Goal: Information Seeking & Learning: Learn about a topic

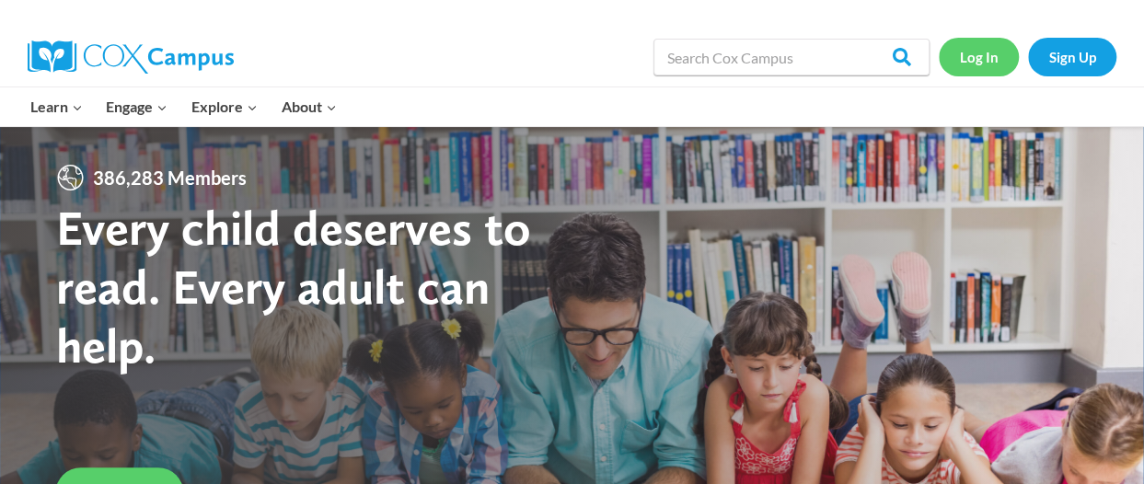
click at [977, 46] on link "Log In" at bounding box center [979, 57] width 80 height 38
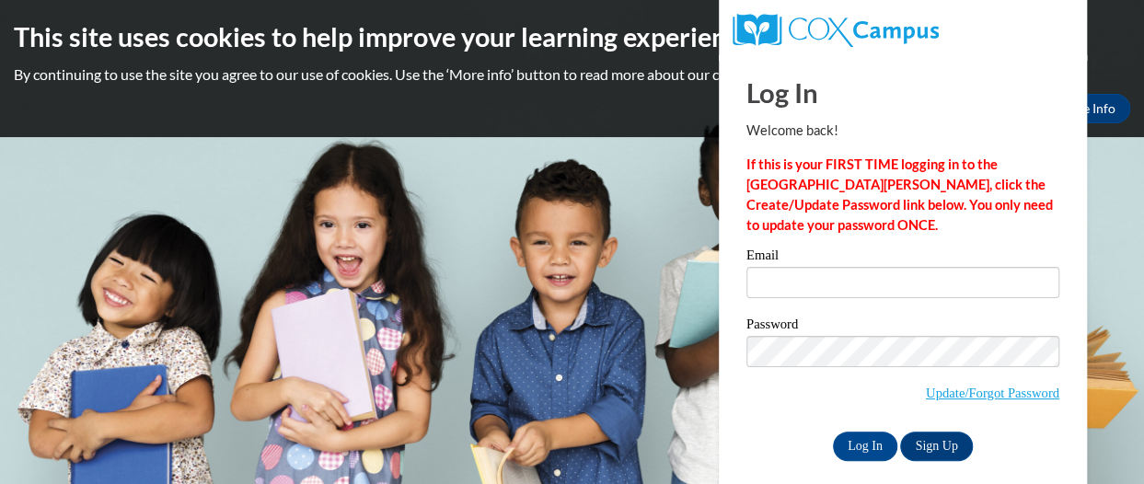
click at [841, 264] on label "Email" at bounding box center [903, 258] width 313 height 18
click at [841, 267] on input "Email" at bounding box center [903, 282] width 313 height 31
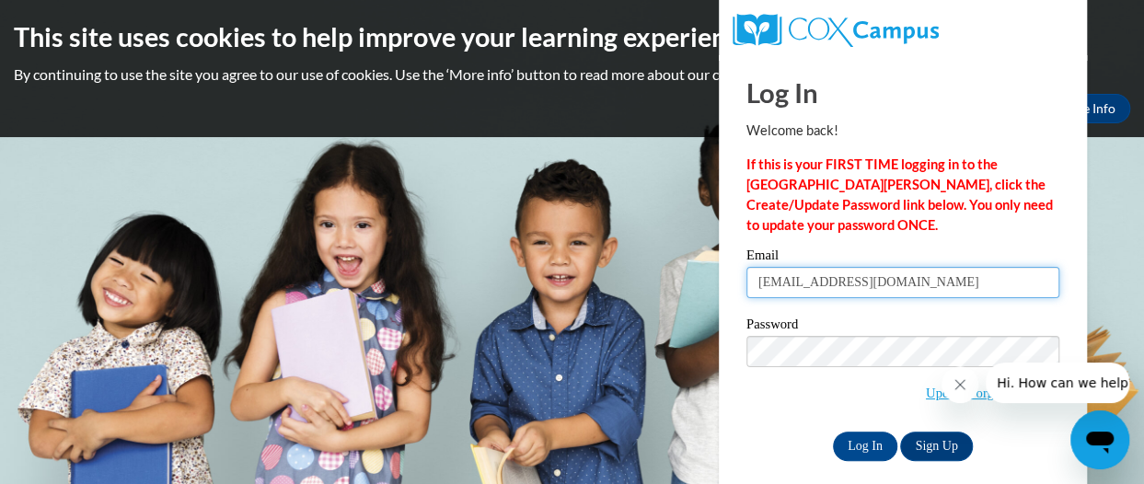
type input "[EMAIL_ADDRESS][DOMAIN_NAME]"
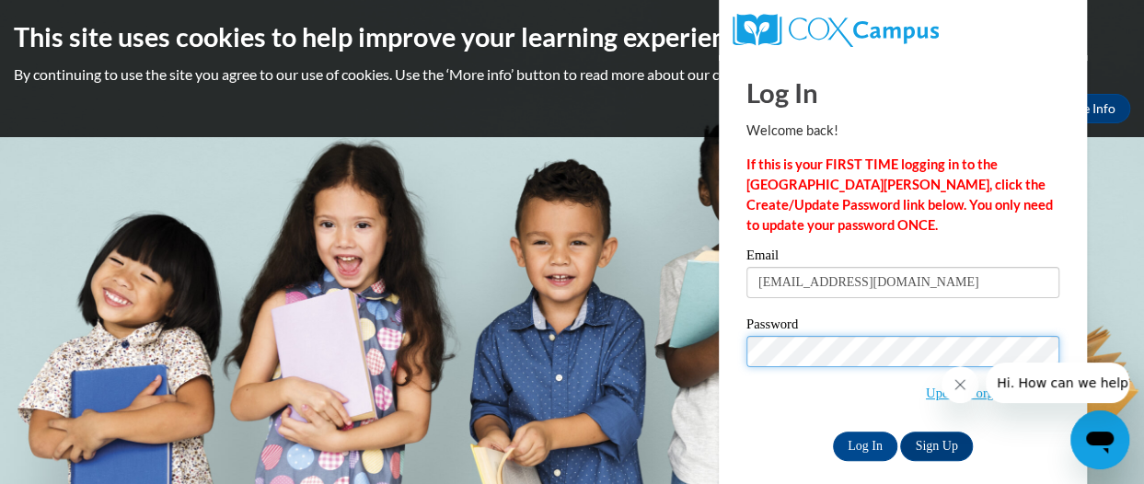
click at [833, 432] on input "Log In" at bounding box center [865, 446] width 64 height 29
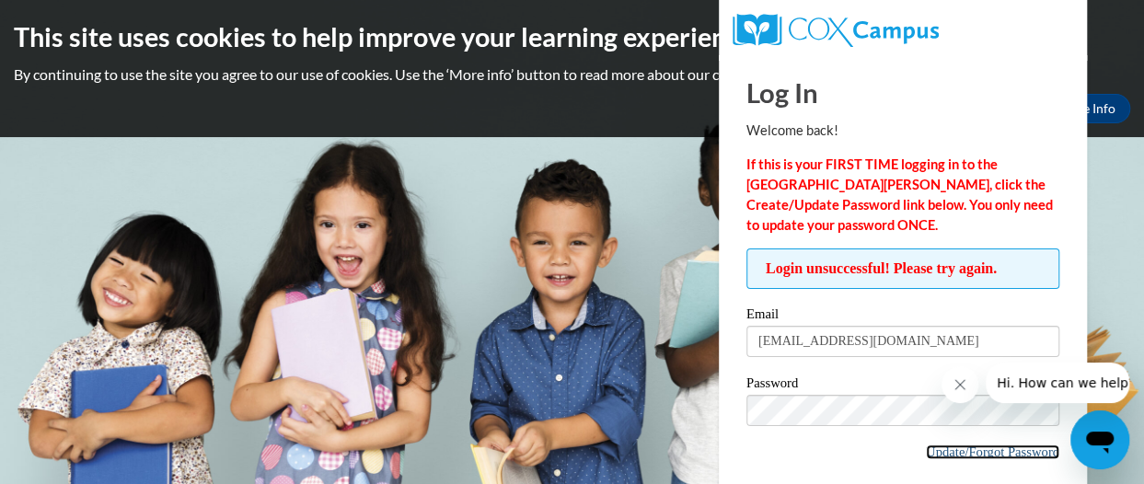
click at [965, 455] on link "Update/Forgot Password" at bounding box center [993, 452] width 134 height 15
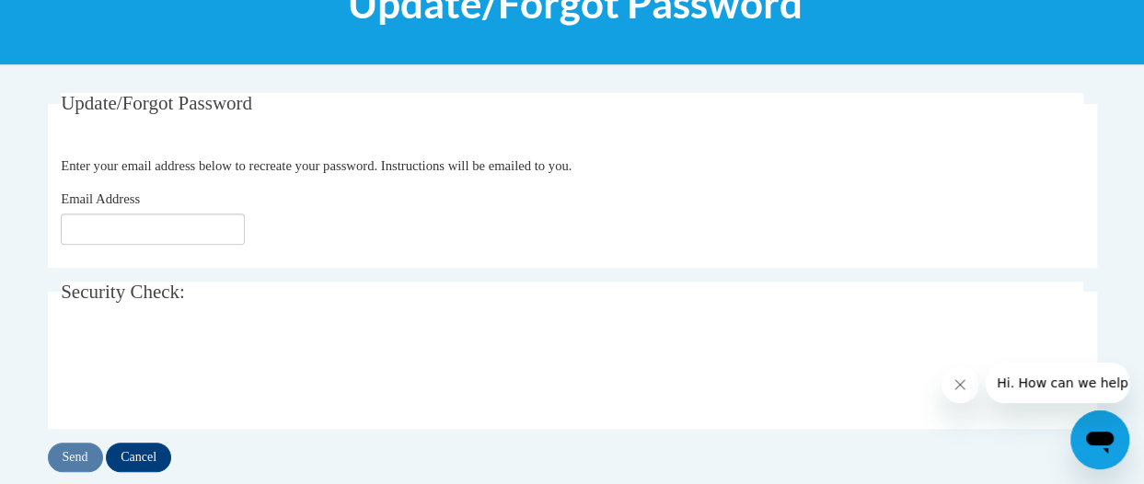
scroll to position [277, 0]
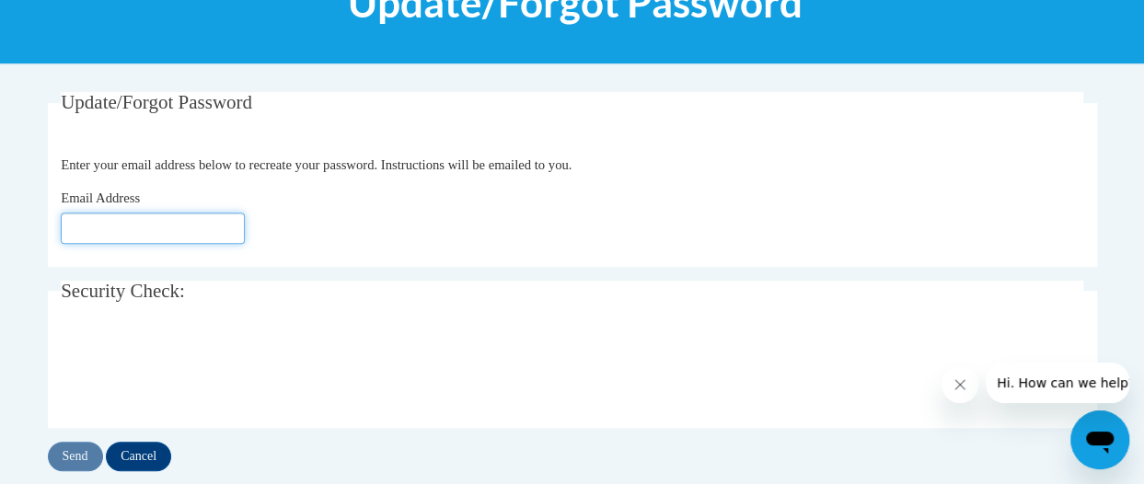
click at [137, 220] on input "Email Address" at bounding box center [153, 228] width 184 height 31
type input "[EMAIL_ADDRESS][DOMAIN_NAME]"
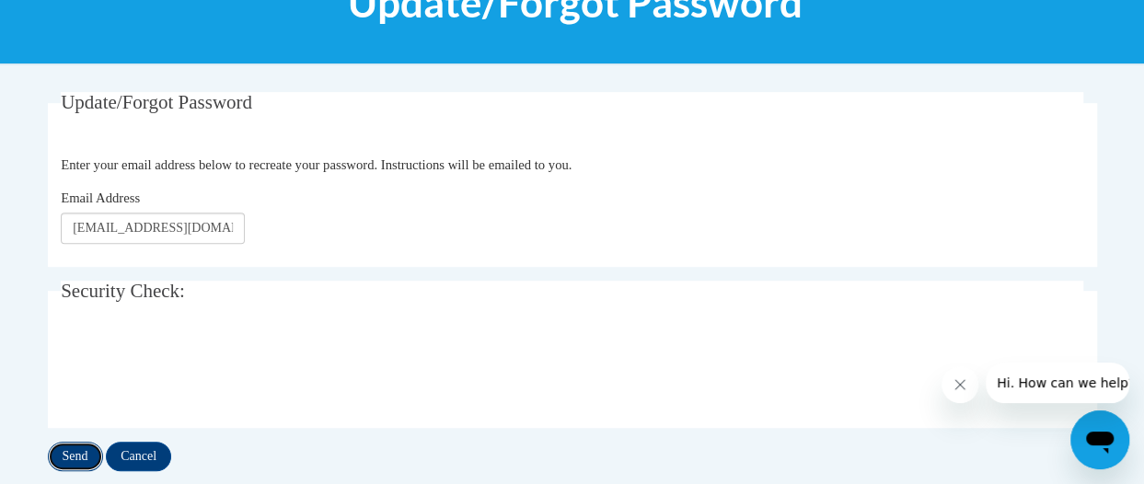
click at [74, 448] on input "Send" at bounding box center [75, 456] width 55 height 29
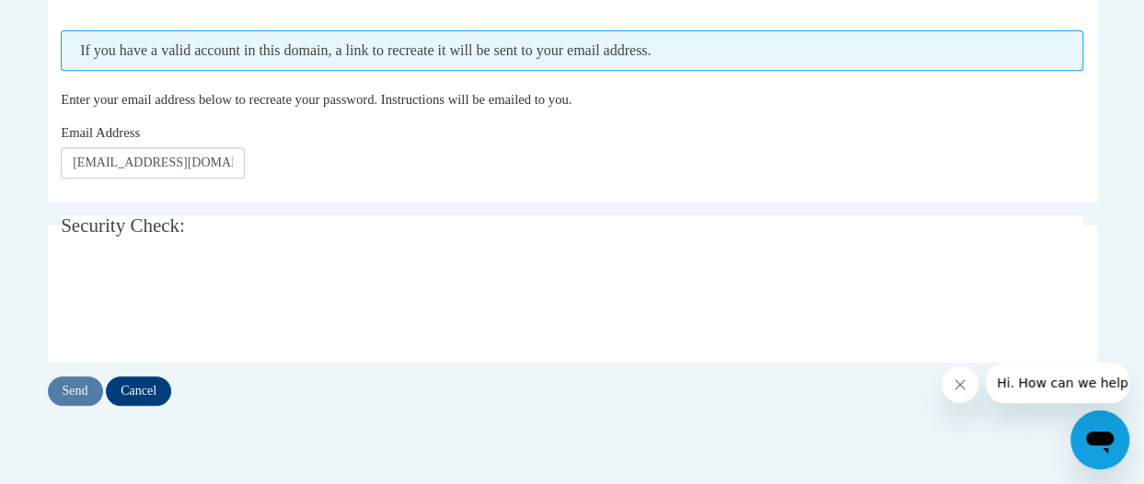
scroll to position [393, 0]
click at [68, 385] on input "Send" at bounding box center [75, 390] width 55 height 29
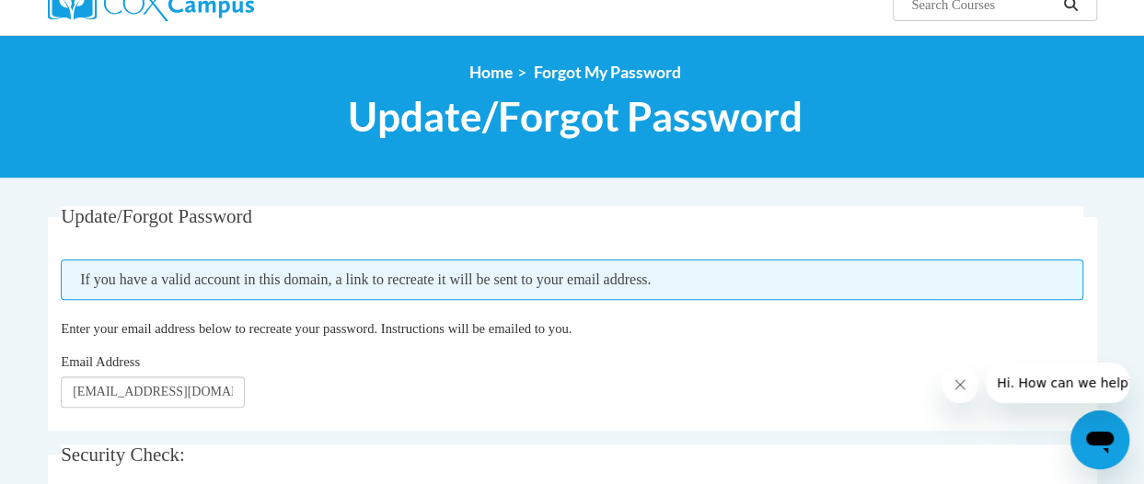
scroll to position [180, 0]
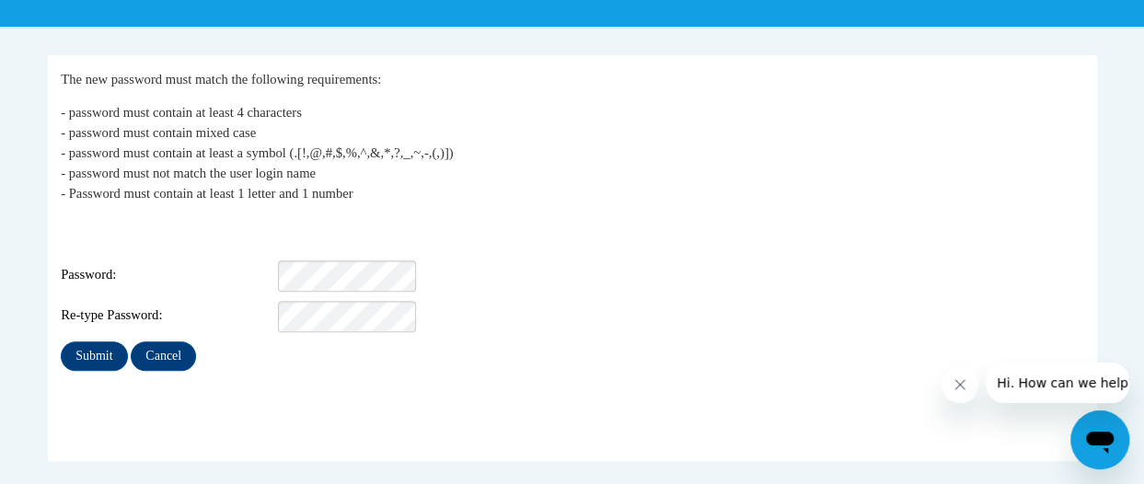
scroll to position [322, 0]
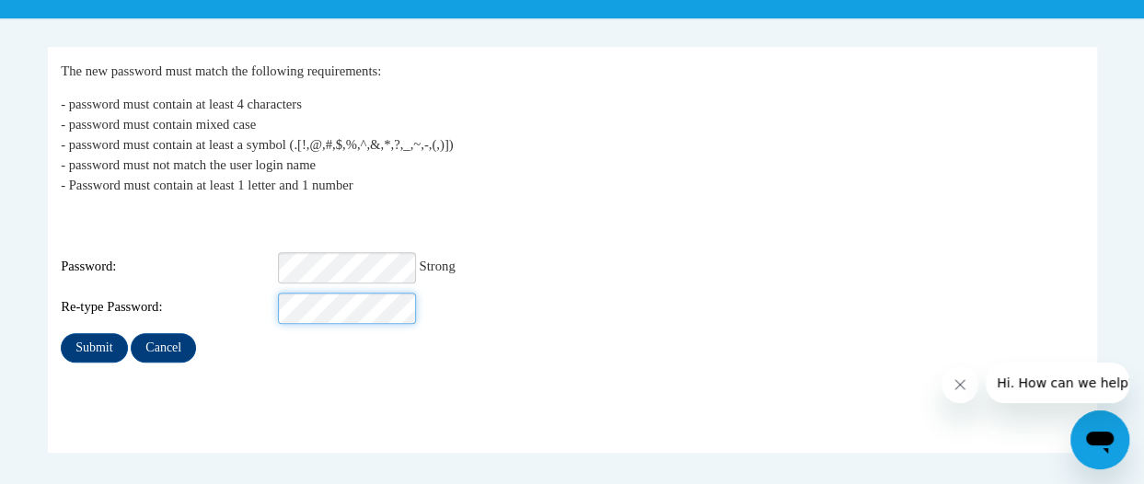
click at [61, 333] on input "Submit" at bounding box center [94, 347] width 66 height 29
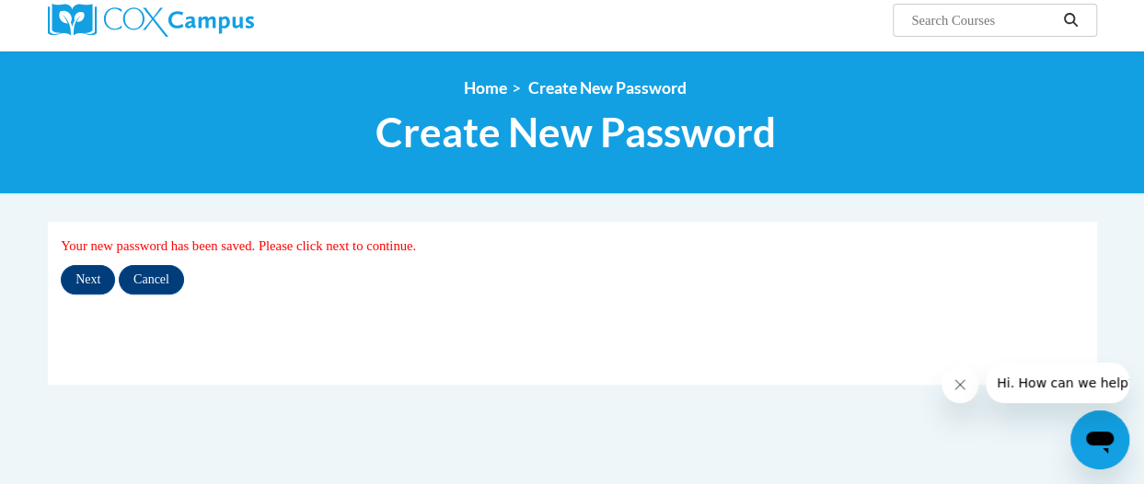
scroll to position [148, 0]
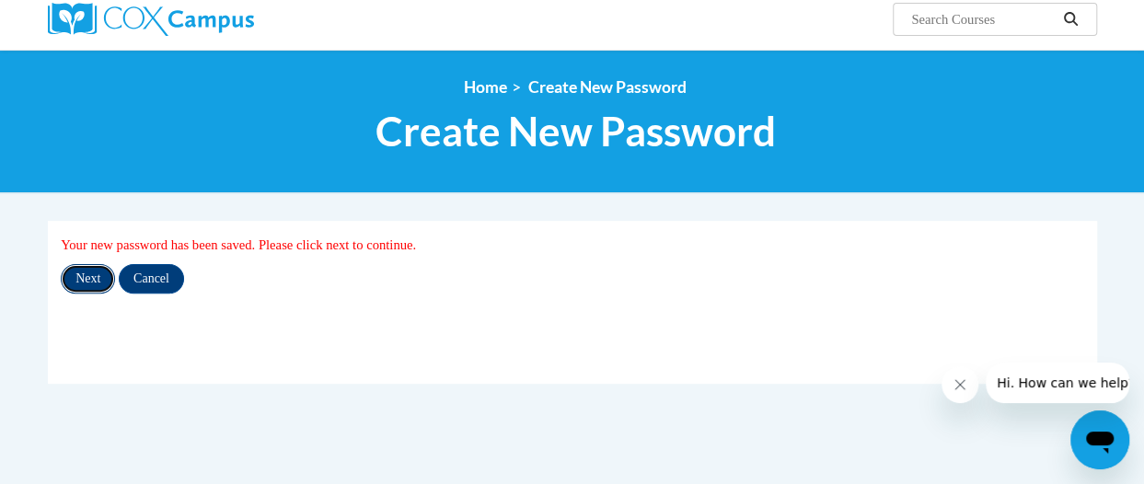
click at [89, 274] on input "Next" at bounding box center [88, 278] width 54 height 29
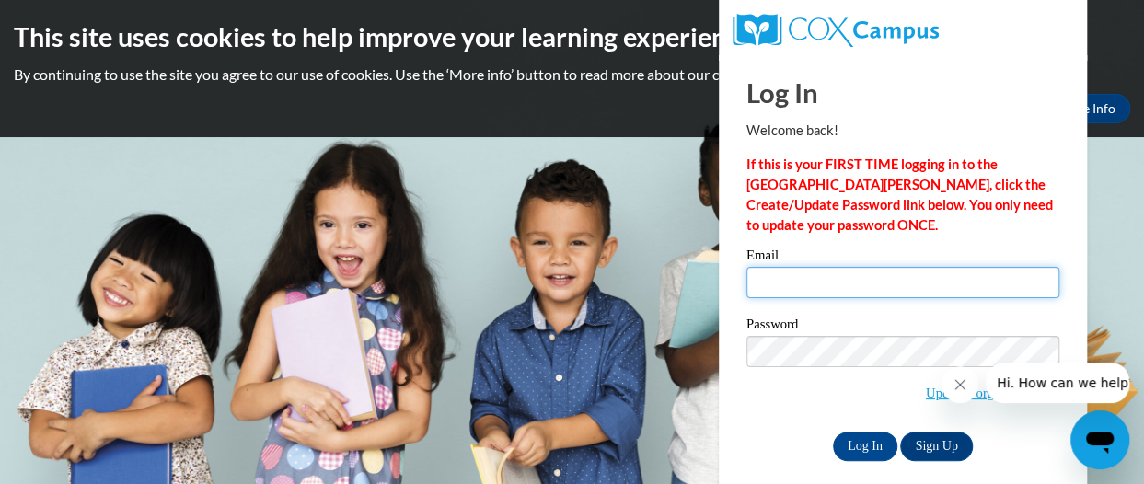
click at [807, 285] on input "Email" at bounding box center [903, 282] width 313 height 31
click at [906, 275] on input "steiners@w-csd.orh" at bounding box center [903, 282] width 313 height 31
type input "steiners@w-csd.org"
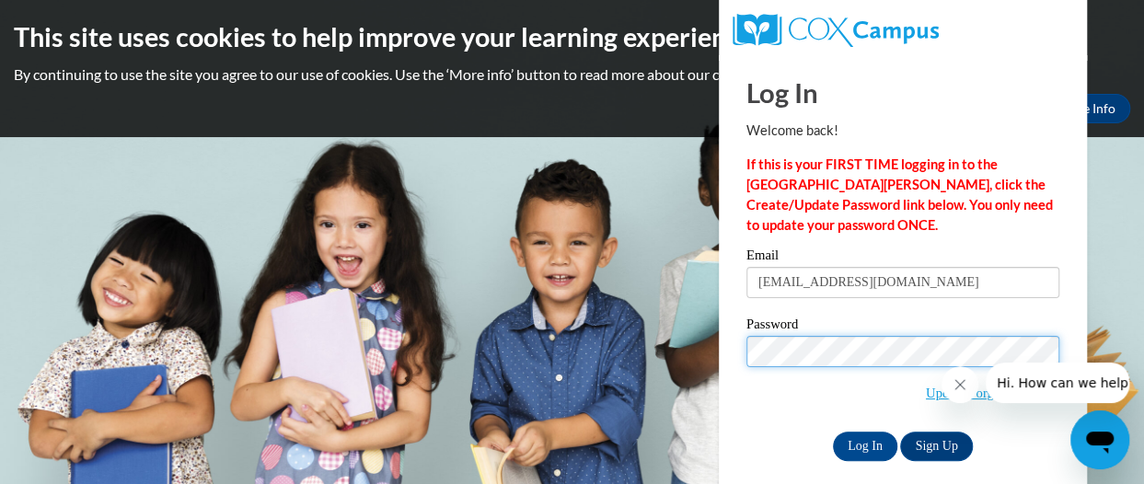
click at [833, 432] on input "Log In" at bounding box center [865, 446] width 64 height 29
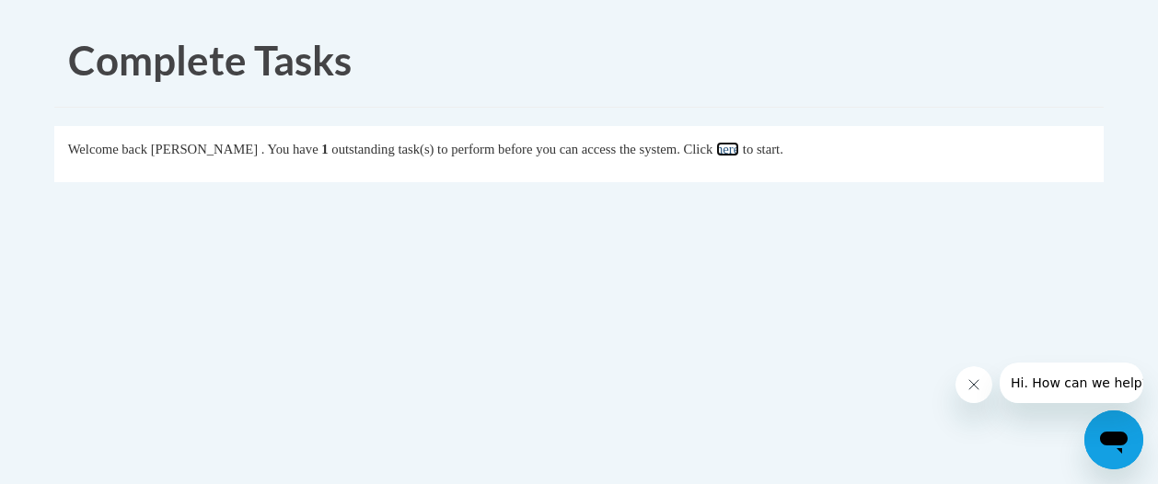
click at [739, 150] on link "here" at bounding box center [727, 149] width 23 height 15
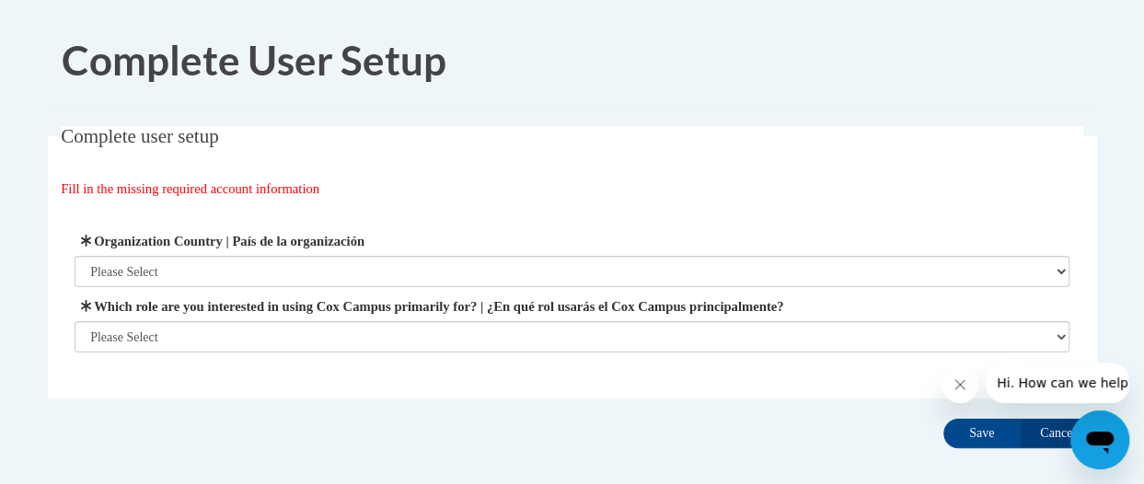
scroll to position [85, 0]
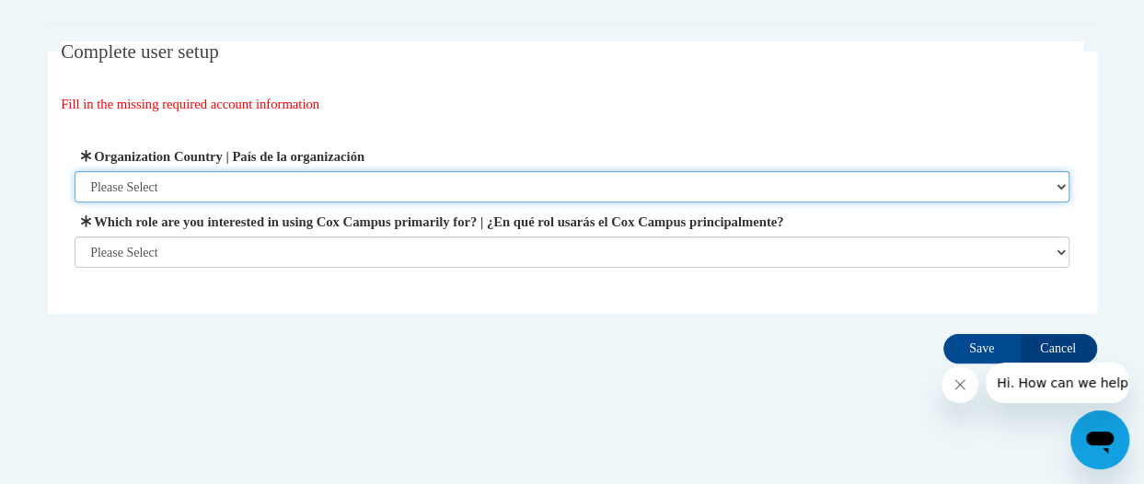
click at [327, 186] on select "Please Select [GEOGRAPHIC_DATA] | [GEOGRAPHIC_DATA] Outside of [GEOGRAPHIC_DATA…" at bounding box center [572, 186] width 995 height 31
select select "ad49bcad-a171-4b2e-b99c-48b446064914"
click at [75, 171] on select "Please Select [GEOGRAPHIC_DATA] | [GEOGRAPHIC_DATA] Outside of [GEOGRAPHIC_DATA…" at bounding box center [572, 186] width 995 height 31
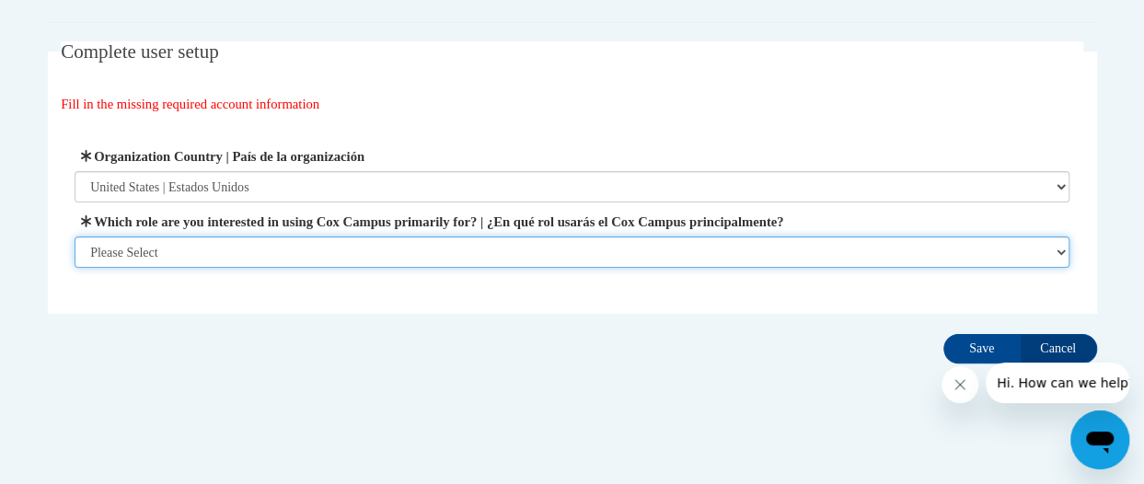
click at [270, 255] on select "Please Select College/University | Colegio/Universidad Community/Nonprofit Part…" at bounding box center [572, 252] width 995 height 31
select select "fbf2d438-af2f-41f8-98f1-81c410e29de3"
click at [75, 268] on select "Please Select College/University | Colegio/Universidad Community/Nonprofit Part…" at bounding box center [572, 252] width 995 height 31
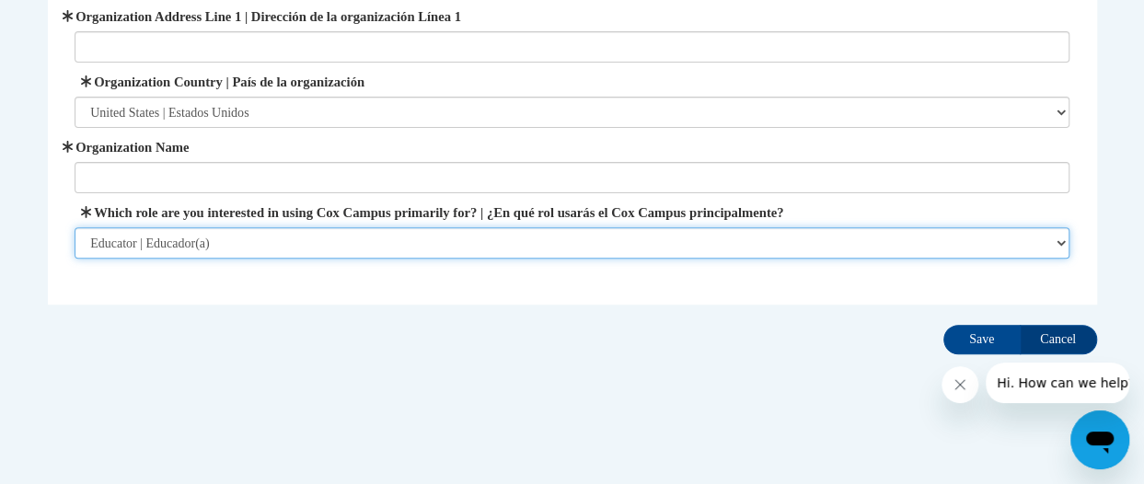
scroll to position [225, 0]
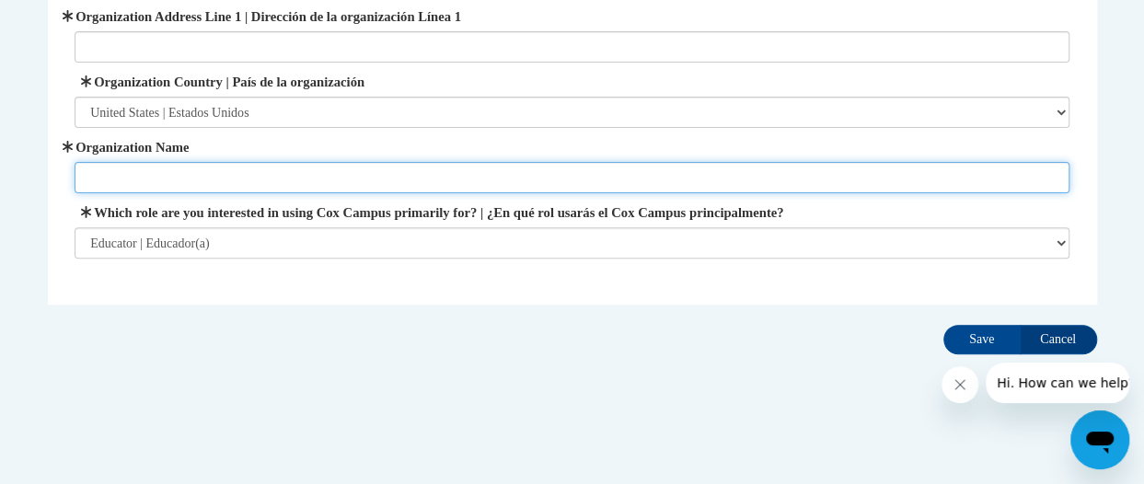
click at [285, 171] on input "Organization Name" at bounding box center [572, 177] width 995 height 31
type input "[GEOGRAPHIC_DATA]"
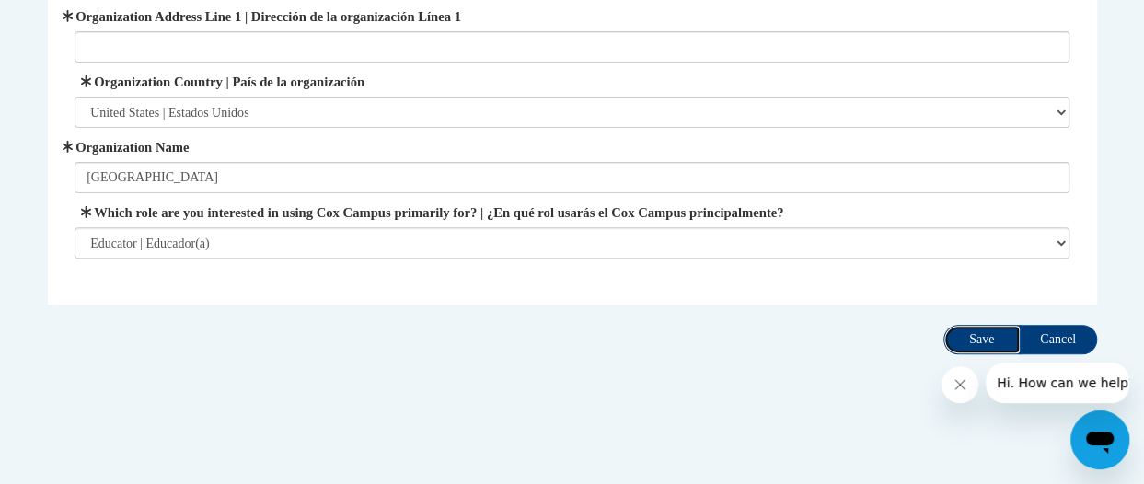
click at [981, 332] on input "Save" at bounding box center [982, 339] width 77 height 29
drag, startPoint x: 294, startPoint y: 16, endPoint x: 665, endPoint y: 353, distance: 501.2
click at [665, 353] on div "Complete user setup Fill in the missing required account information User Profi…" at bounding box center [572, 131] width 1077 height 460
click at [236, 211] on label "Which role are you interested in using Cox Campus primarily for? | ¿En qué rol …" at bounding box center [572, 213] width 995 height 20
click at [236, 227] on select "Please Select College/University | Colegio/Universidad Community/Nonprofit Part…" at bounding box center [572, 242] width 995 height 31
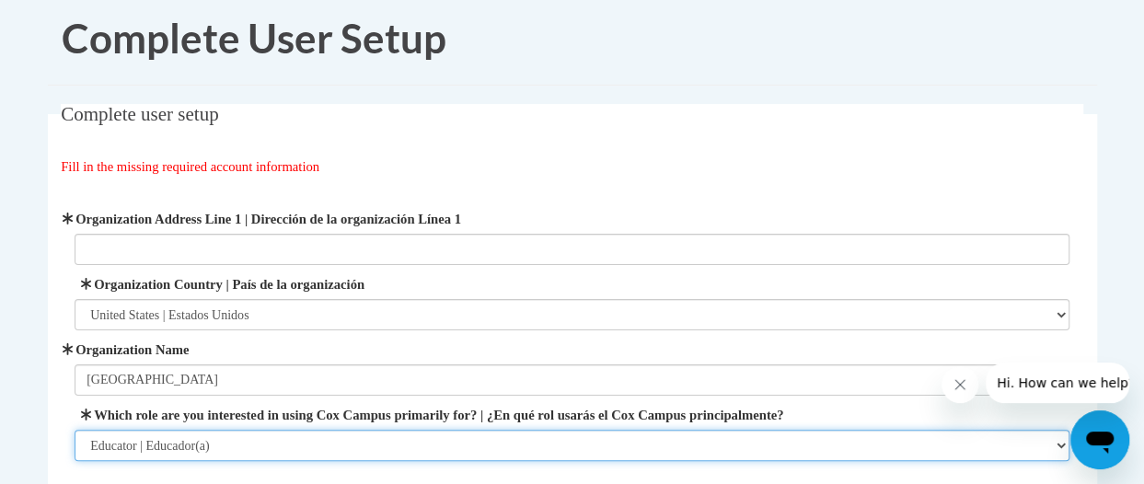
scroll to position [18, 0]
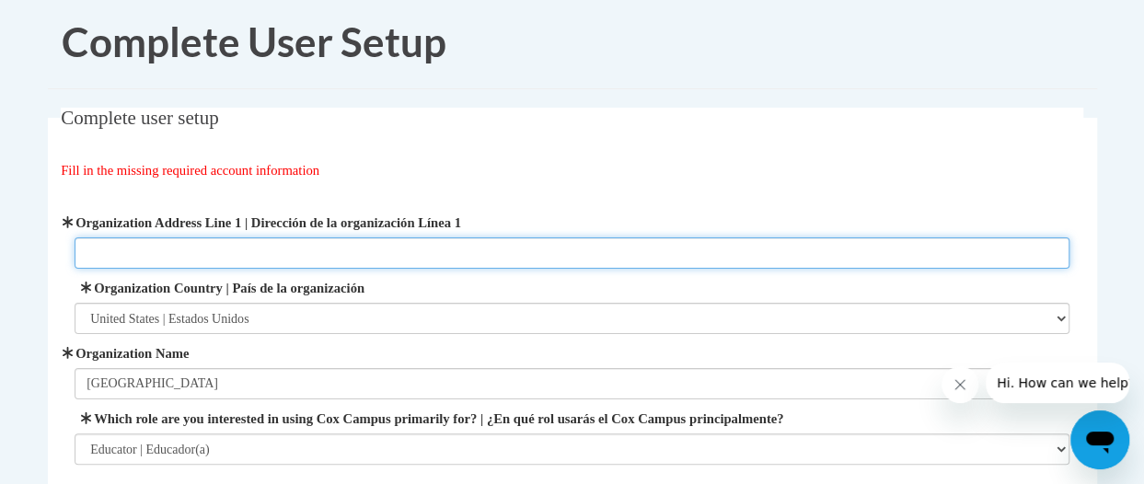
click at [193, 259] on input "Organization Address Line 1 | Dirección de la organización Línea 1" at bounding box center [572, 253] width 995 height 31
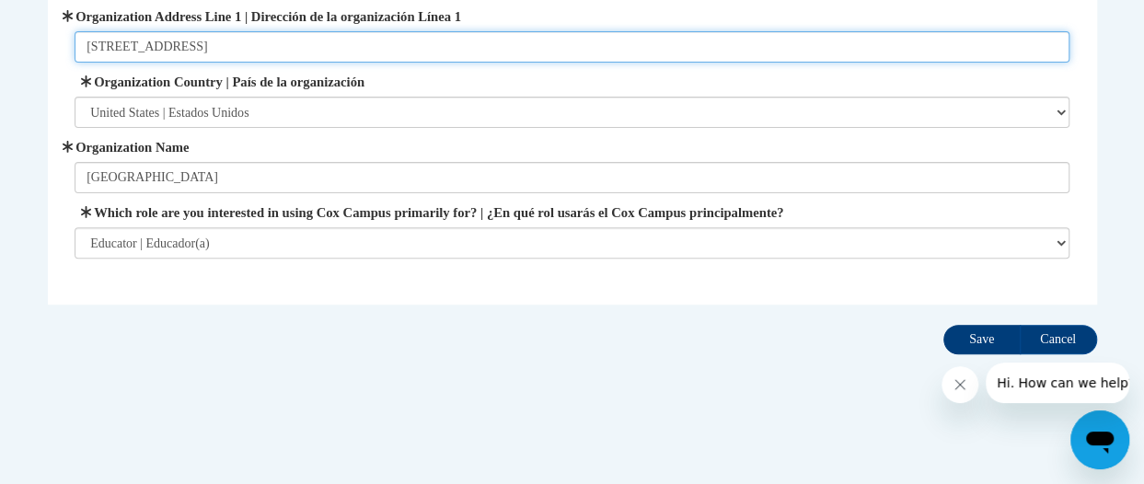
type input "355 S. Third Street, Winneconne, WI. 54901"
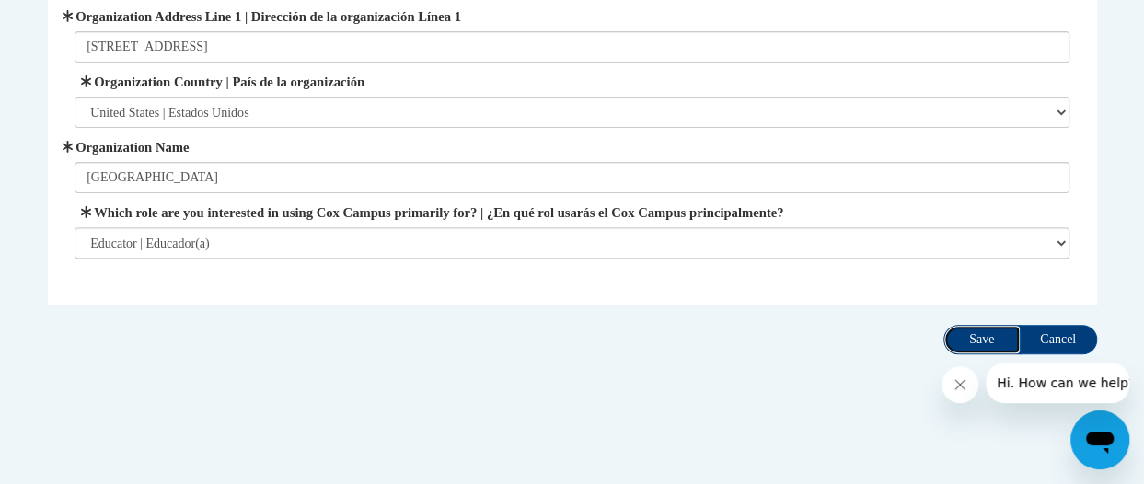
click at [970, 338] on input "Save" at bounding box center [982, 339] width 77 height 29
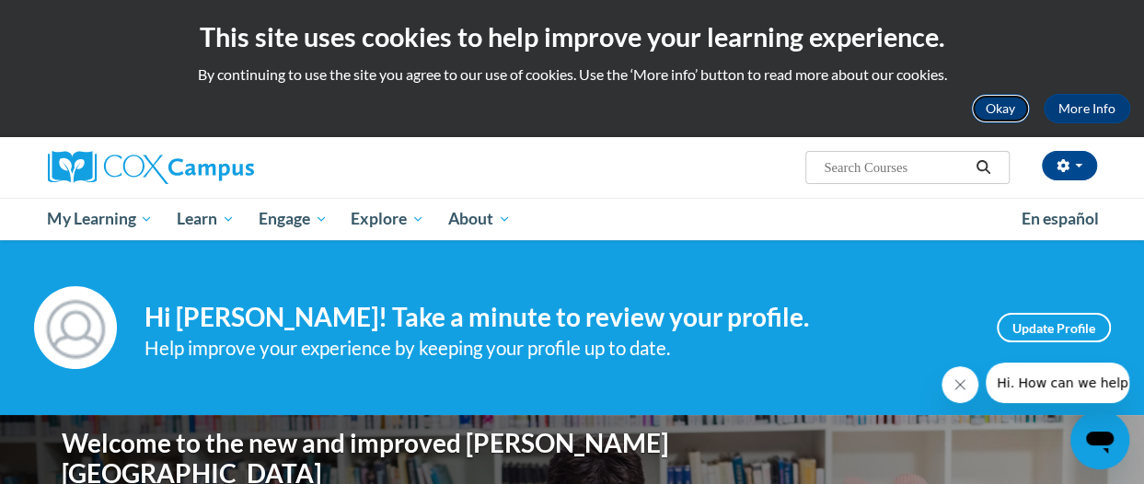
click at [991, 110] on button "Okay" at bounding box center [1000, 108] width 59 height 29
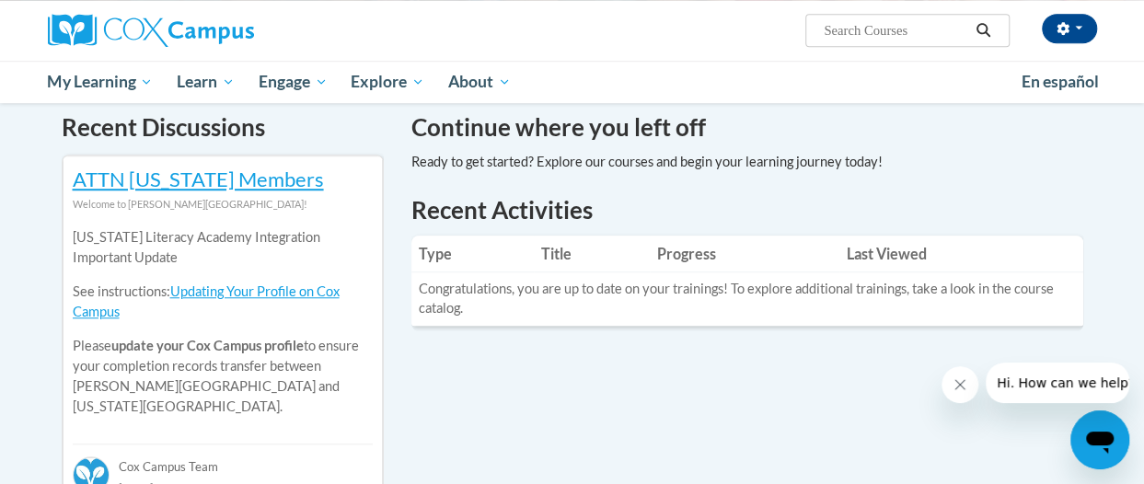
scroll to position [563, 0]
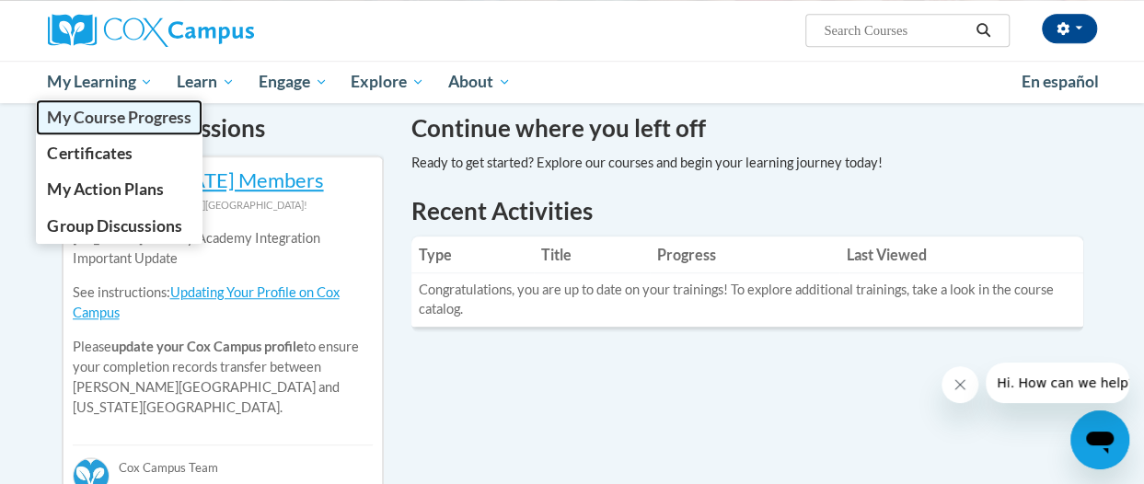
click at [121, 114] on span "My Course Progress" at bounding box center [119, 117] width 144 height 19
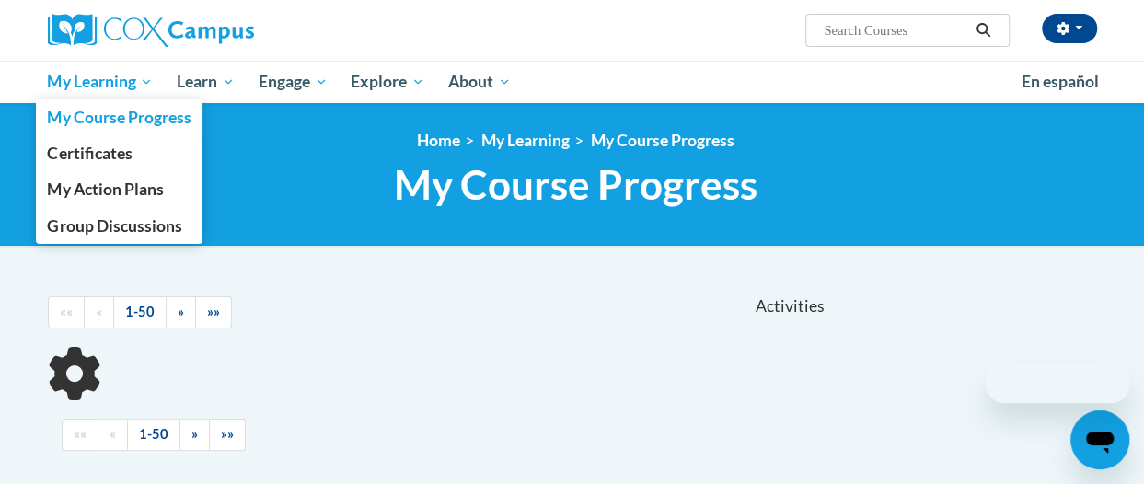
click at [117, 79] on span "My Learning" at bounding box center [100, 82] width 106 height 22
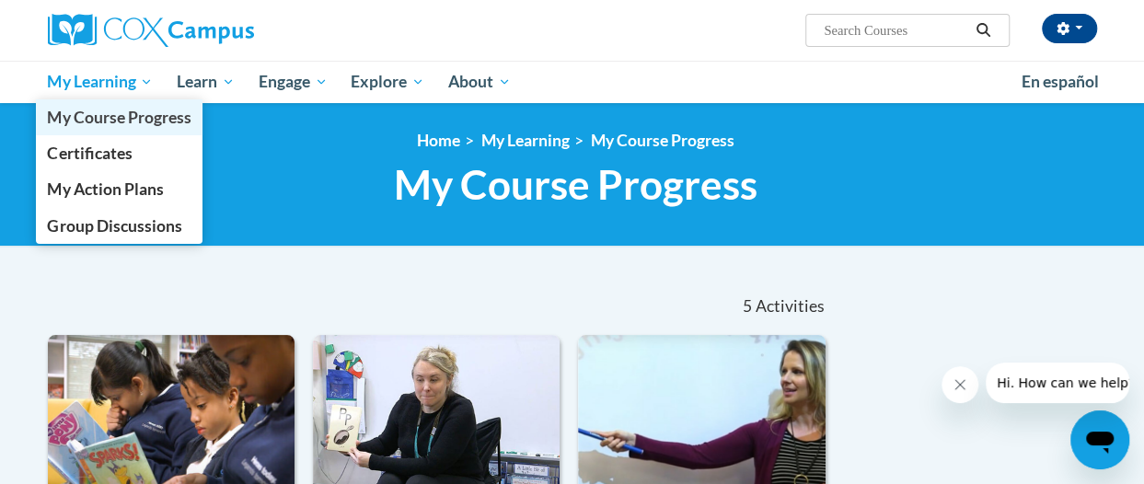
click at [92, 112] on span "My Course Progress" at bounding box center [119, 117] width 144 height 19
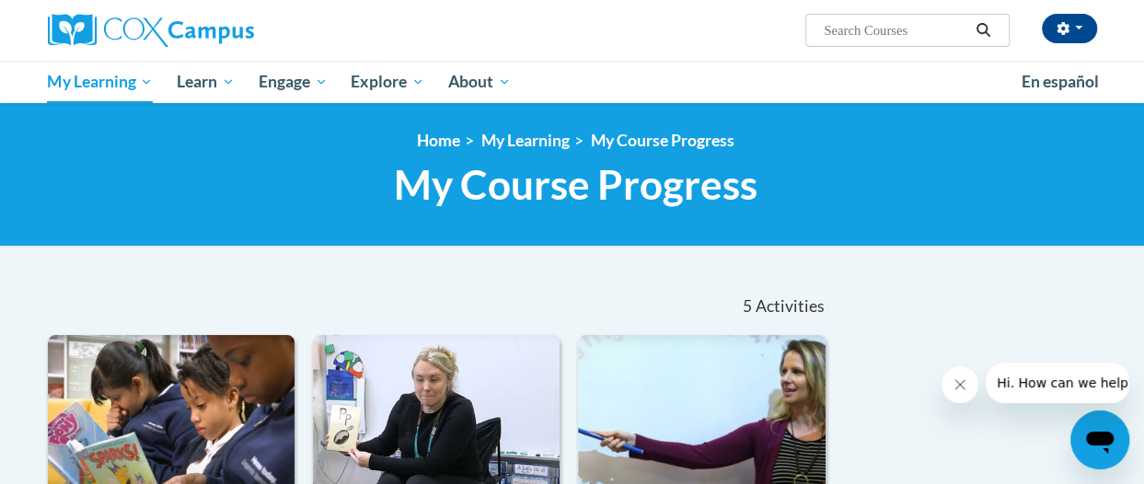
click at [854, 31] on input "Search..." at bounding box center [895, 30] width 147 height 22
type input "vocuabulary"
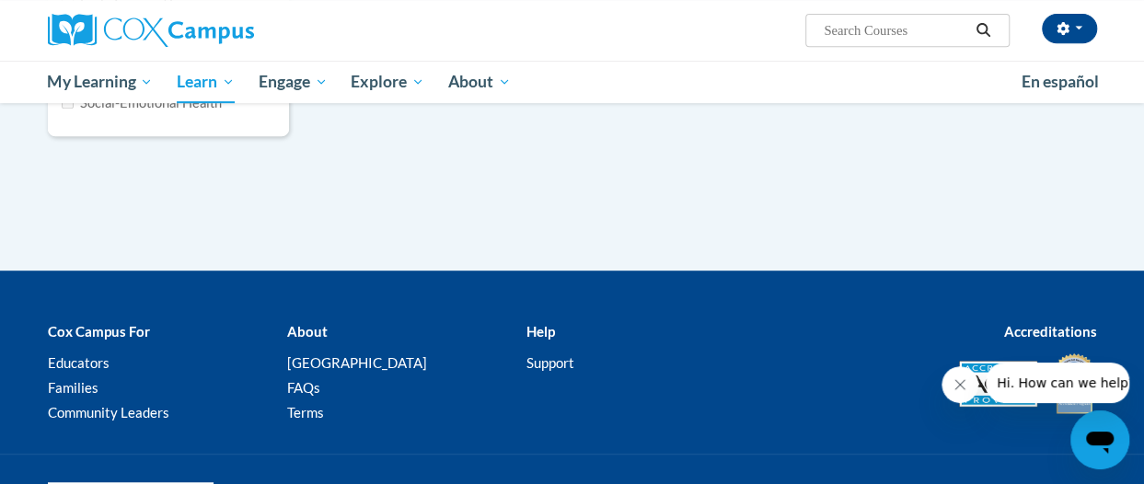
type input "vocuabulary"
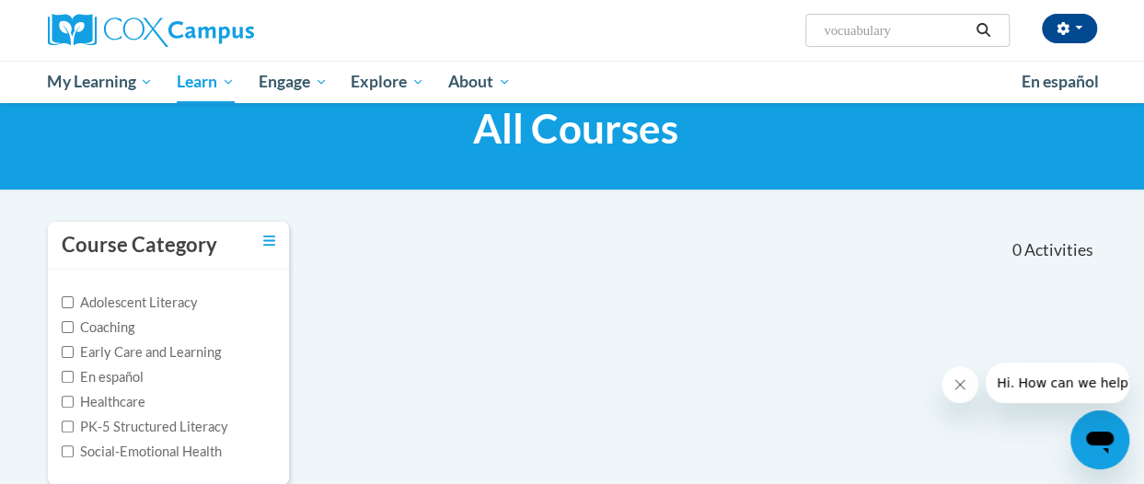
scroll to position [51, 0]
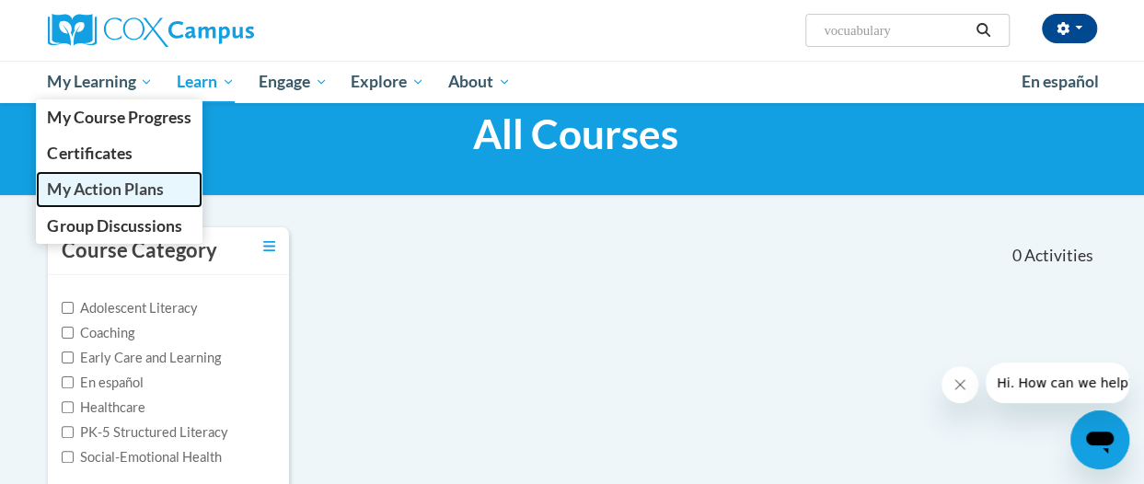
click at [109, 190] on span "My Action Plans" at bounding box center [105, 189] width 116 height 19
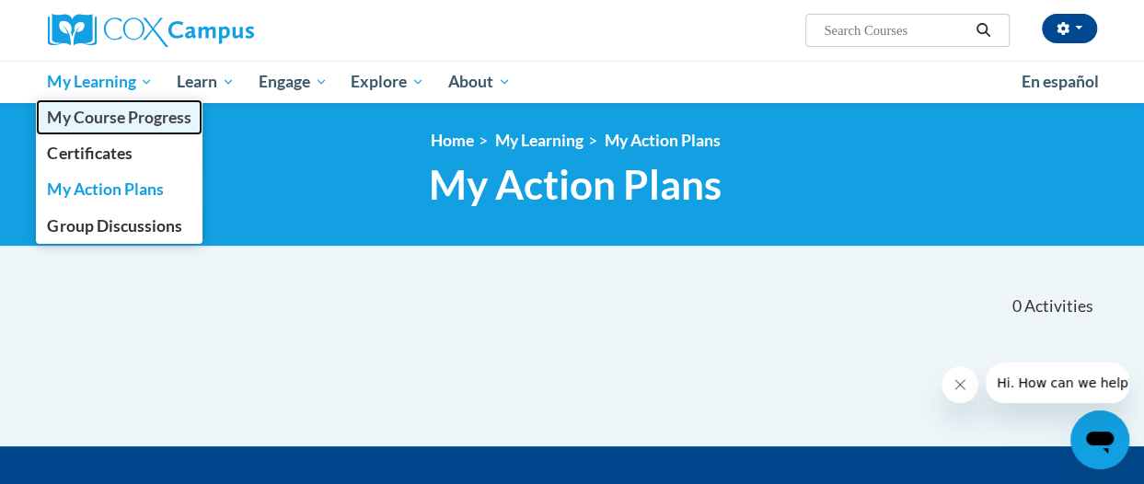
click at [105, 115] on span "My Course Progress" at bounding box center [119, 117] width 144 height 19
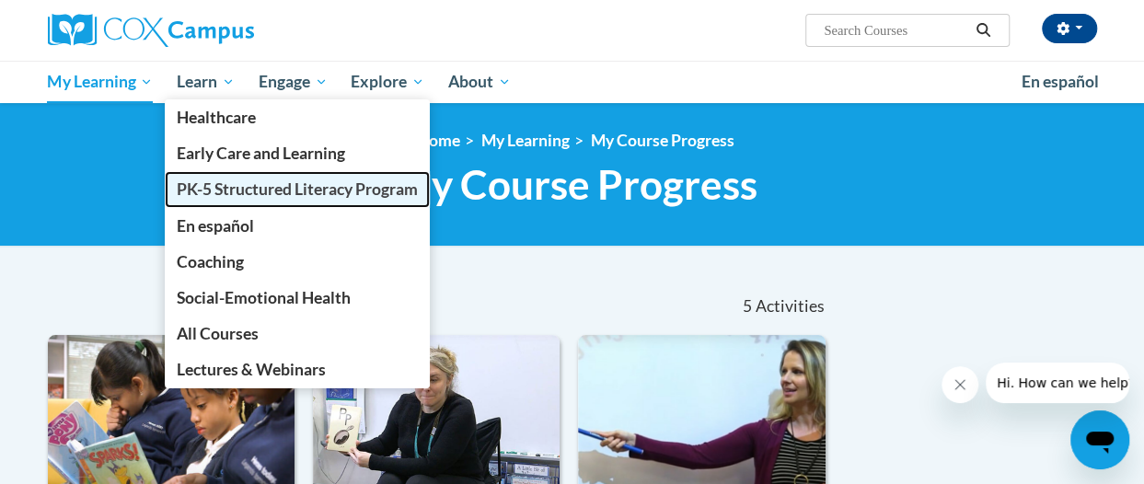
click at [225, 186] on span "PK-5 Structured Literacy Program" at bounding box center [297, 189] width 241 height 19
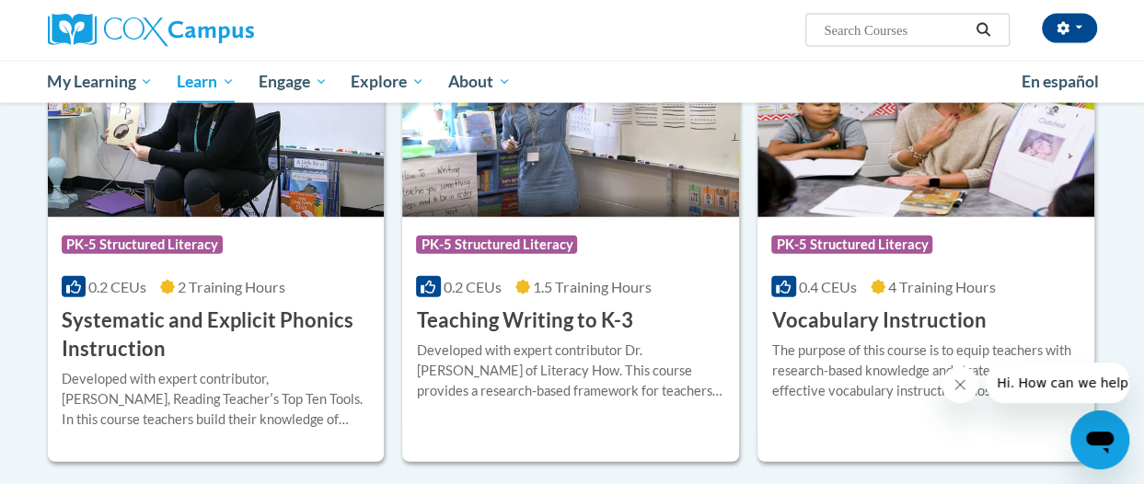
scroll to position [2084, 0]
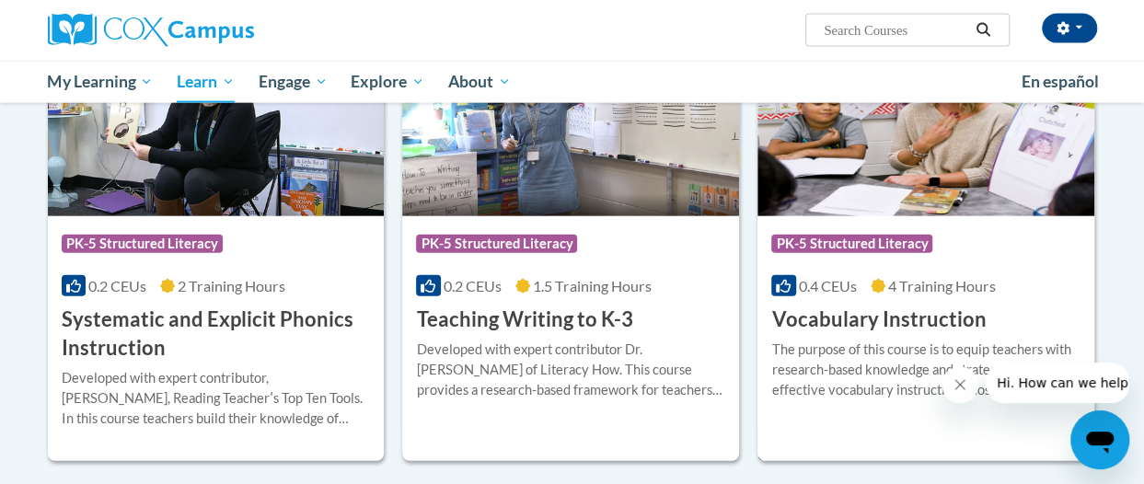
click at [864, 312] on h3 "Vocabulary Instruction" at bounding box center [879, 320] width 215 height 29
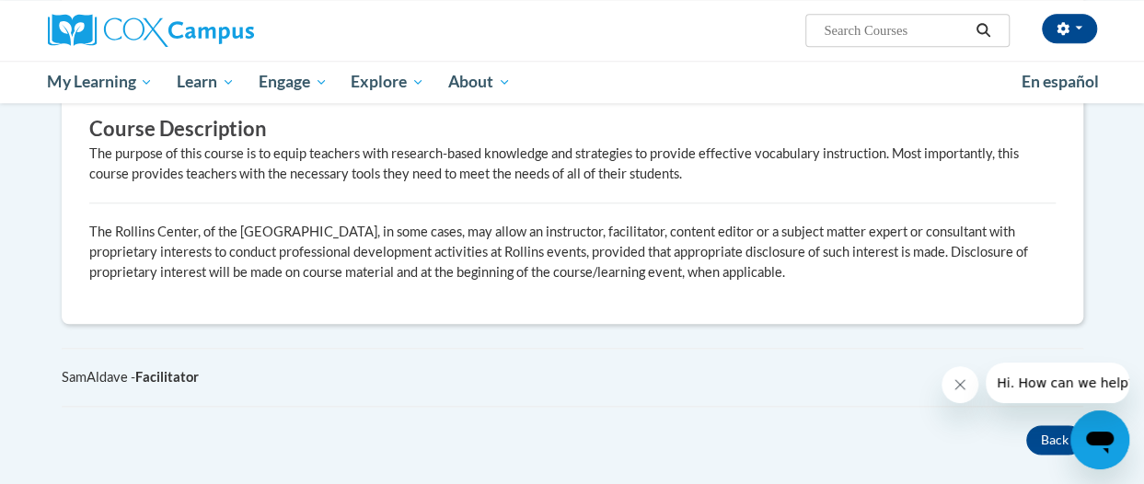
scroll to position [930, 0]
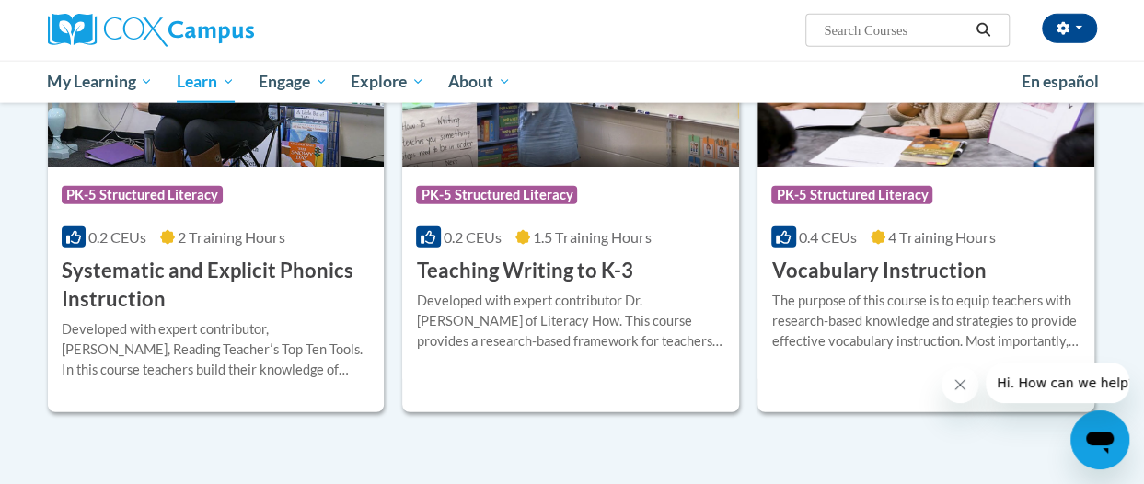
scroll to position [2131, 0]
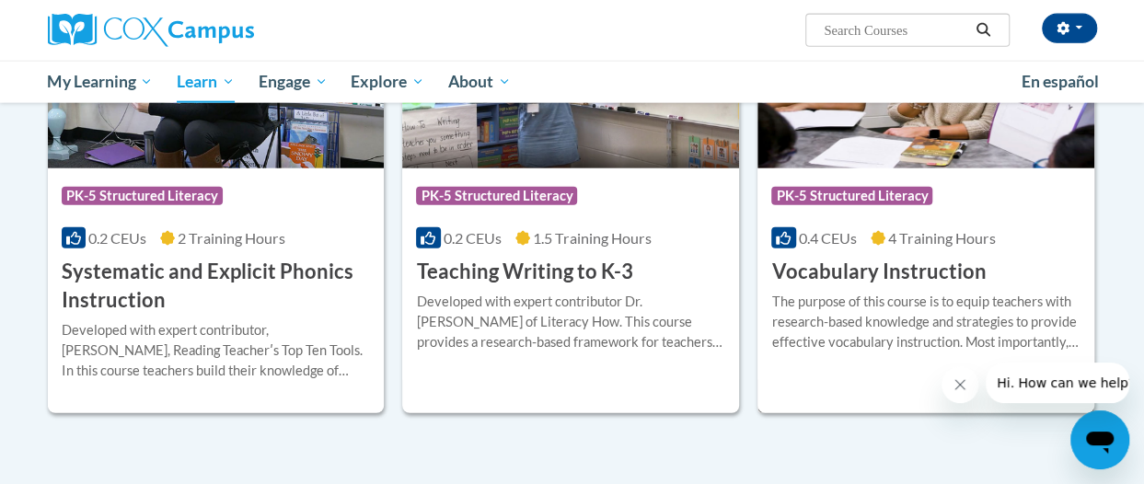
click at [834, 268] on h3 "Vocabulary Instruction" at bounding box center [879, 272] width 215 height 29
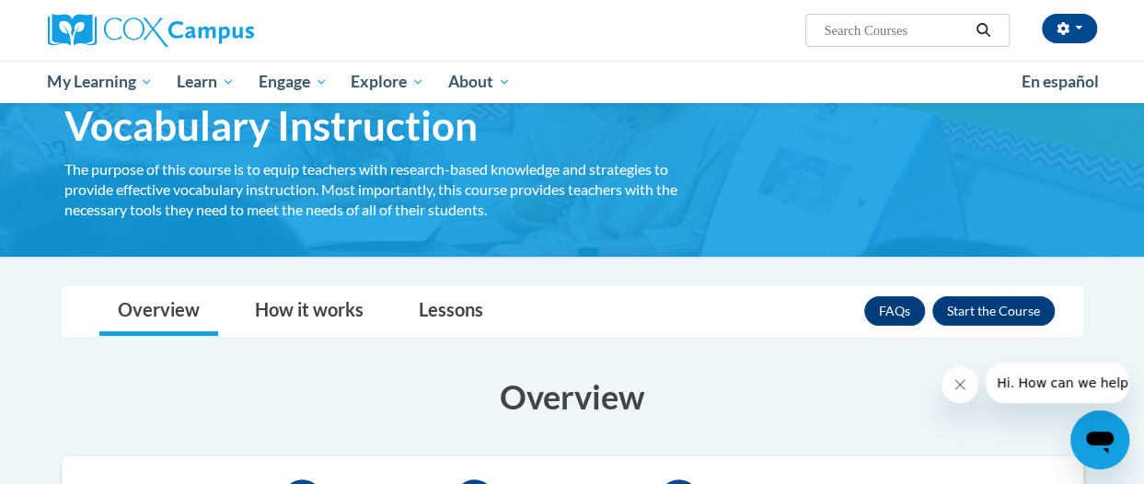
scroll to position [87, 0]
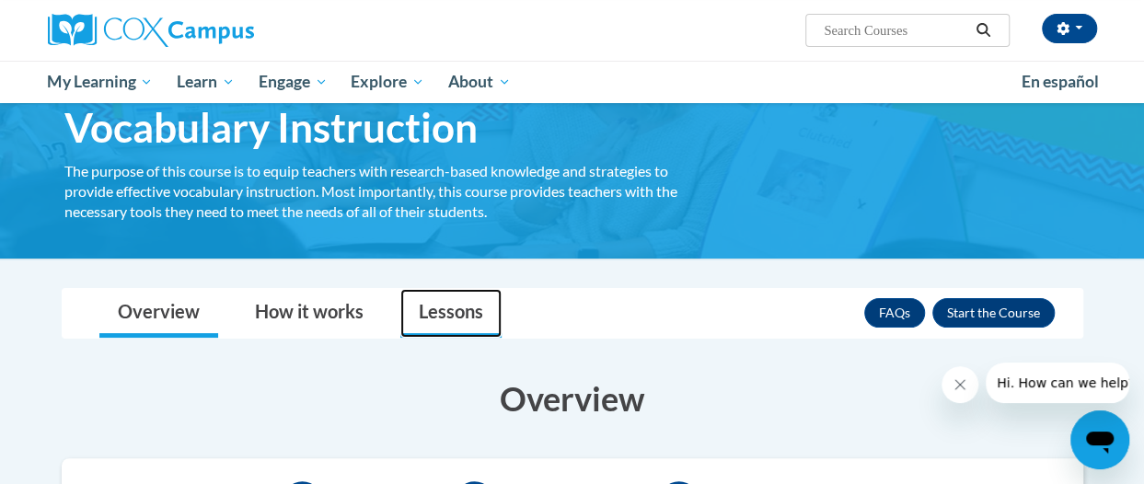
click at [447, 306] on link "Lessons" at bounding box center [451, 313] width 101 height 49
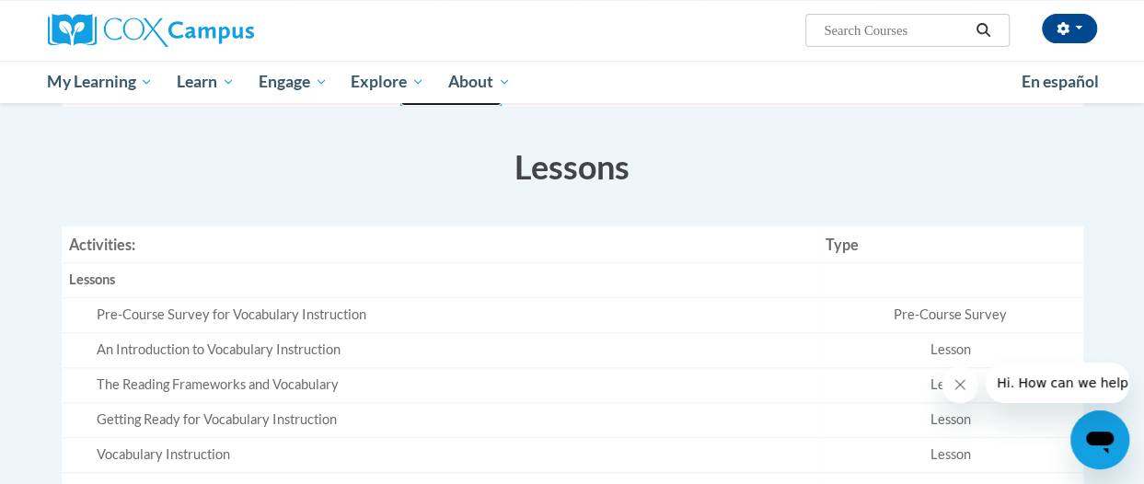
scroll to position [317, 0]
click at [319, 319] on div "Pre-Course Survey for Vocabulary Instruction" at bounding box center [454, 317] width 714 height 19
click at [528, 354] on div "An Introduction to Vocabulary Instruction" at bounding box center [454, 352] width 714 height 19
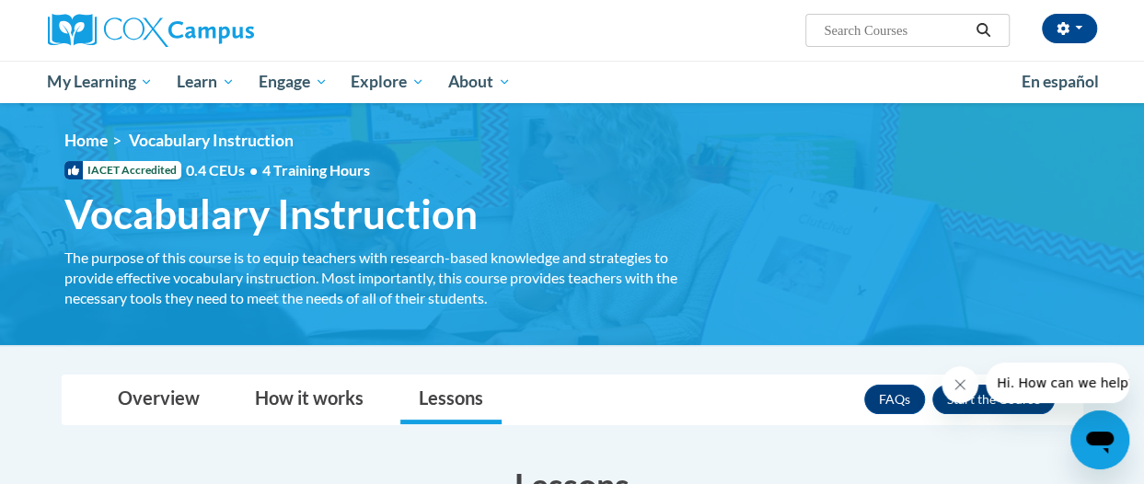
scroll to position [173, 0]
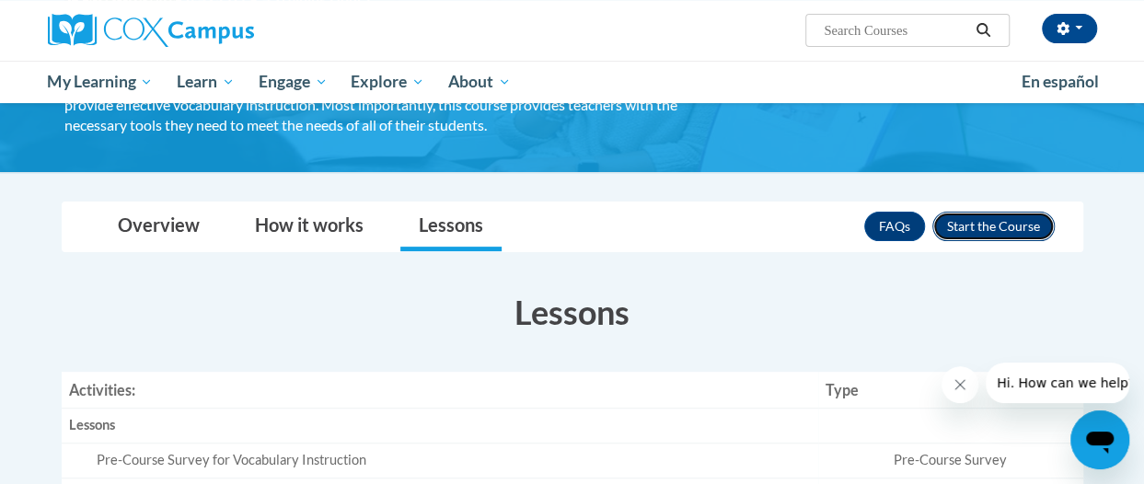
click at [958, 218] on button "Enroll" at bounding box center [994, 226] width 122 height 29
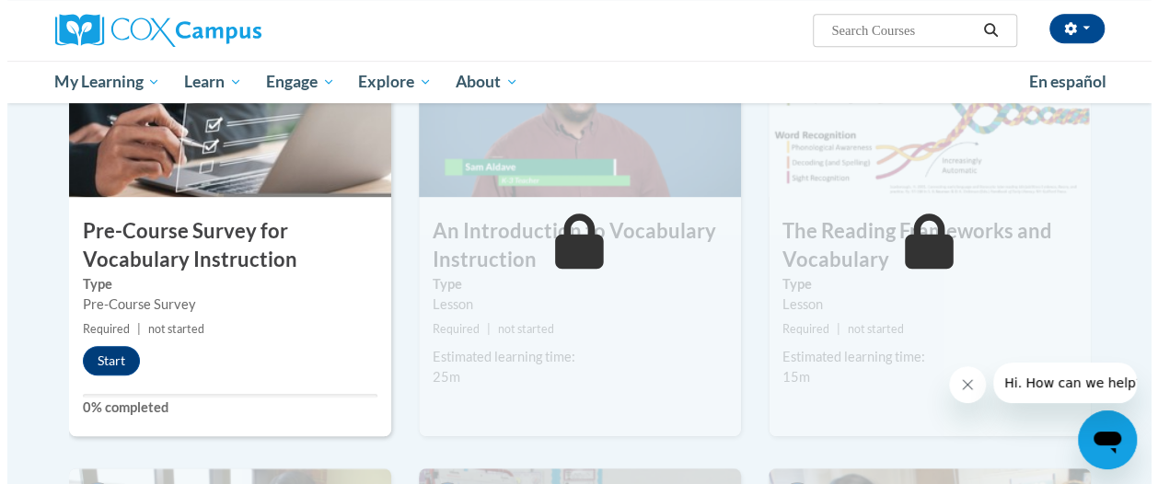
scroll to position [469, 0]
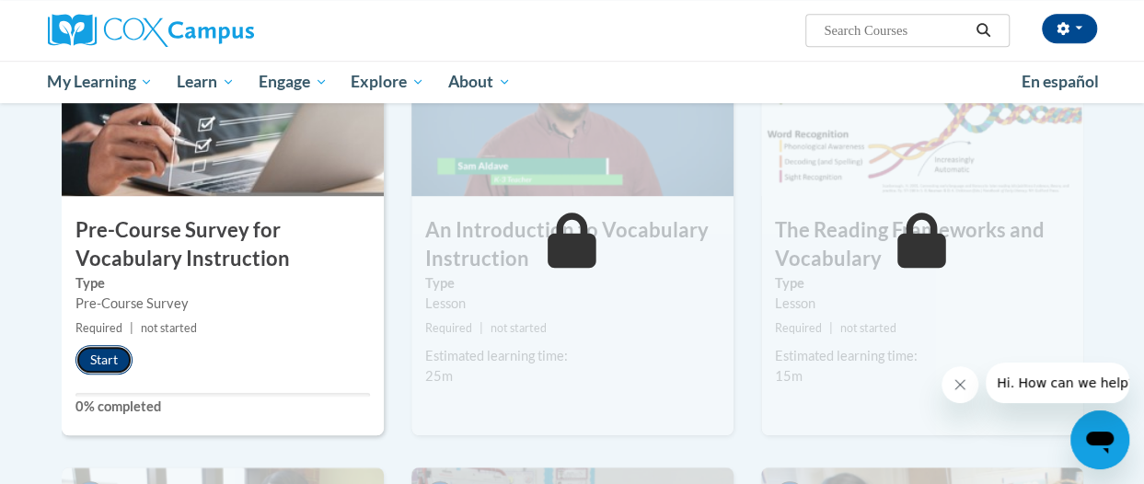
click at [97, 356] on button "Start" at bounding box center [103, 359] width 57 height 29
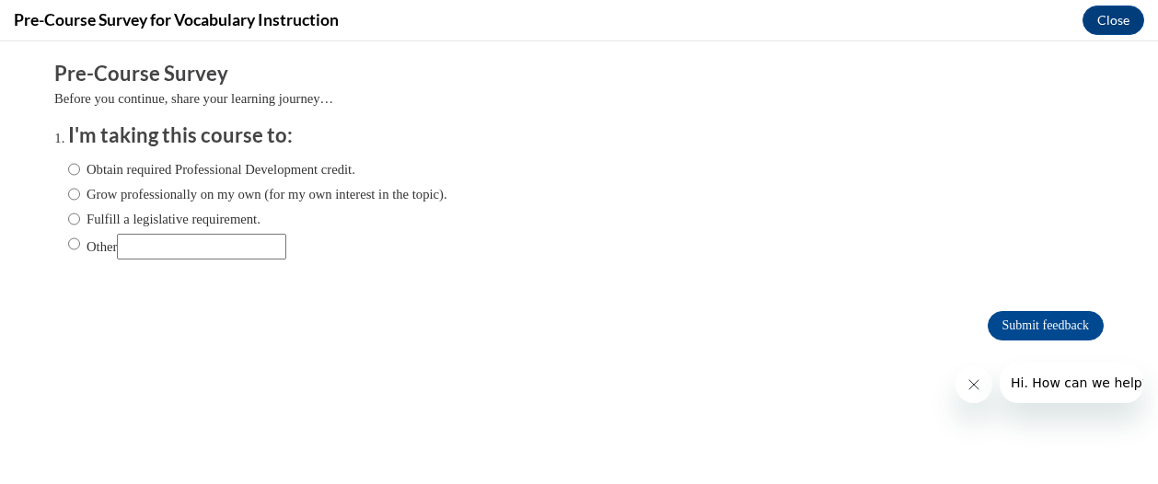
scroll to position [0, 0]
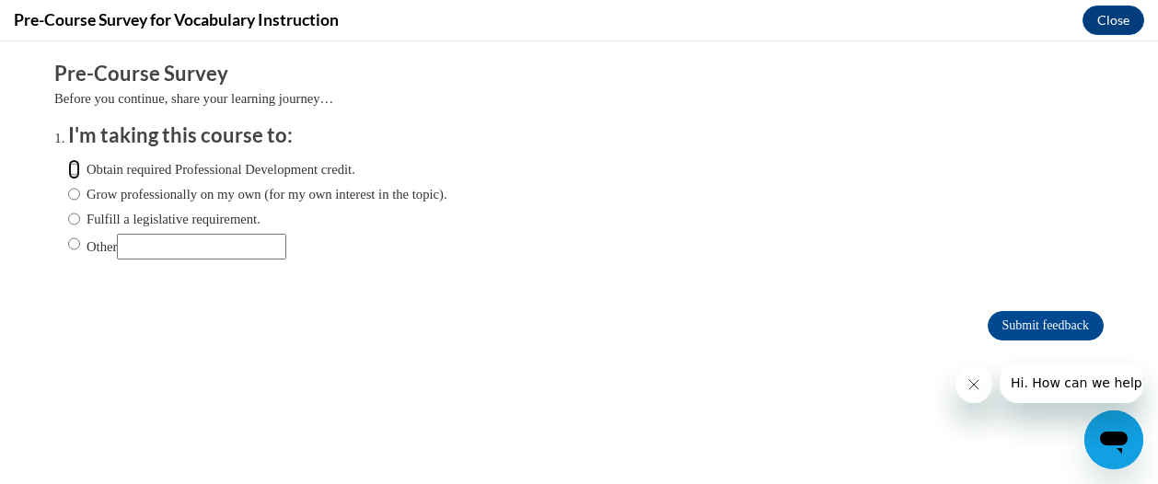
click at [68, 170] on input "Obtain required Professional Development credit." at bounding box center [74, 169] width 12 height 20
radio input "true"
click at [1029, 320] on input "Submit feedback" at bounding box center [1046, 325] width 116 height 29
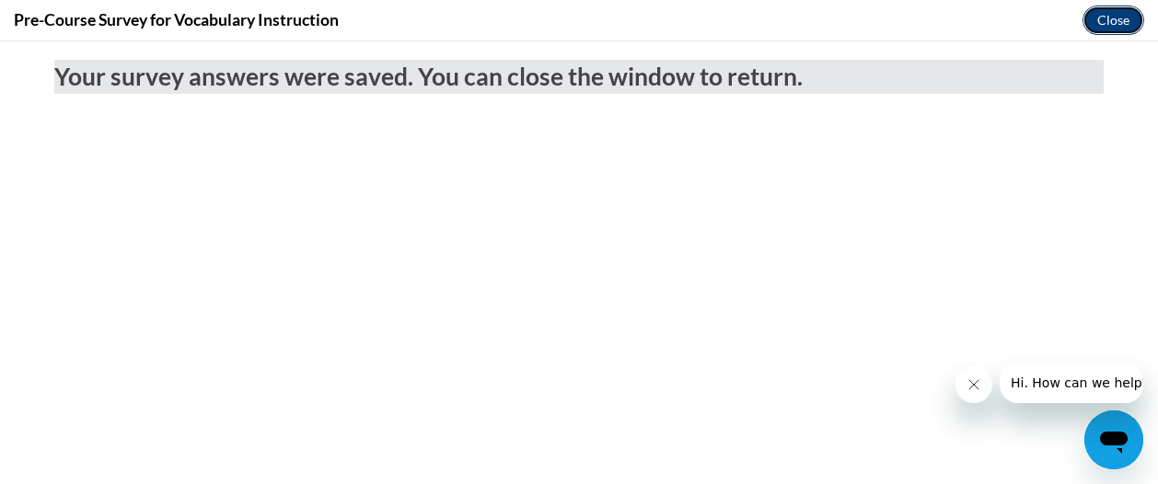
click at [1118, 16] on button "Close" at bounding box center [1114, 20] width 62 height 29
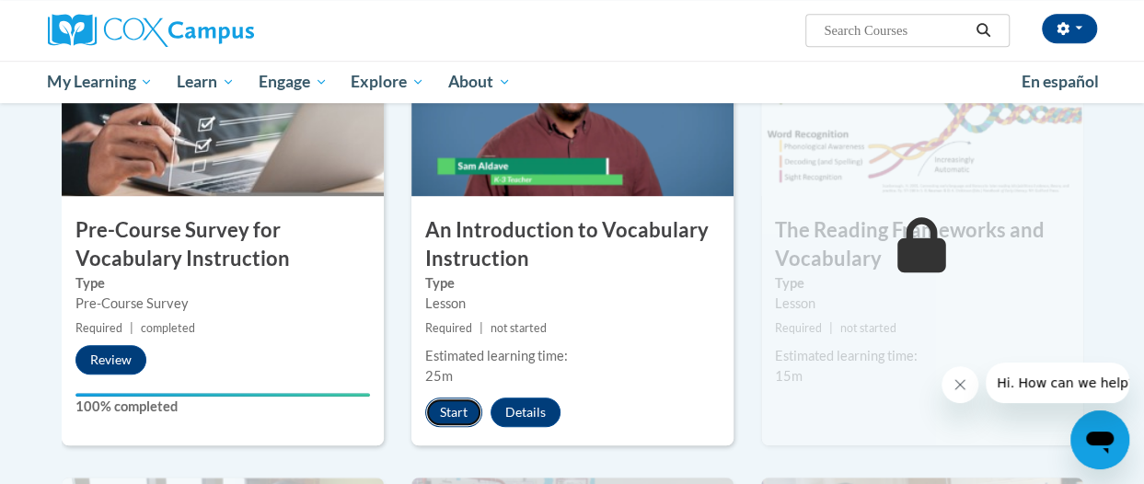
click at [448, 406] on button "Start" at bounding box center [453, 412] width 57 height 29
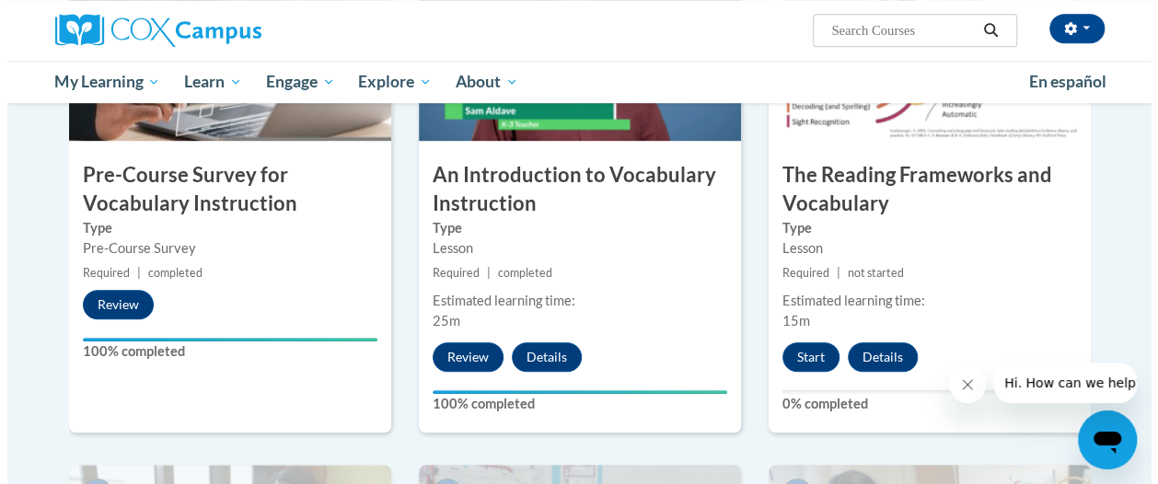
scroll to position [525, 0]
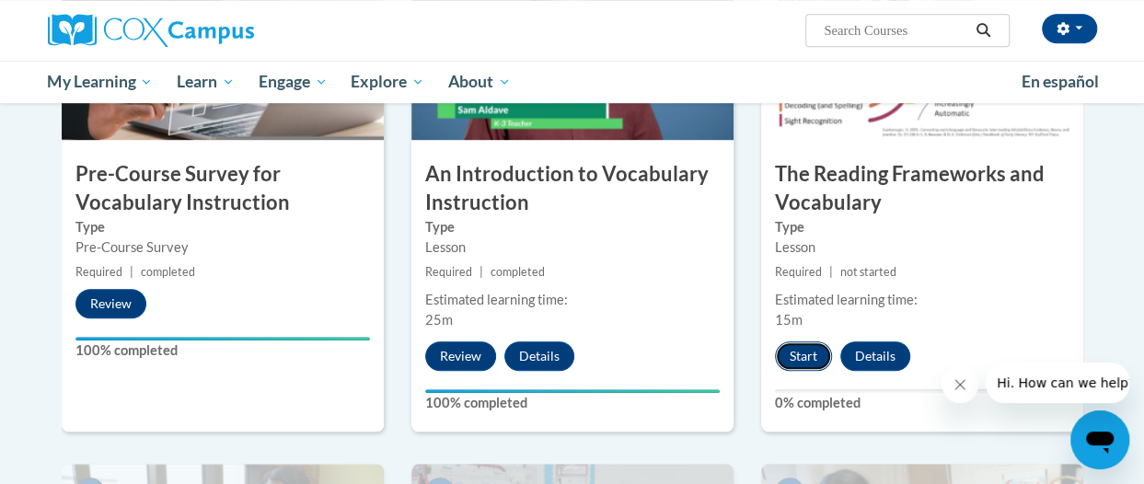
click at [799, 353] on button "Start" at bounding box center [803, 356] width 57 height 29
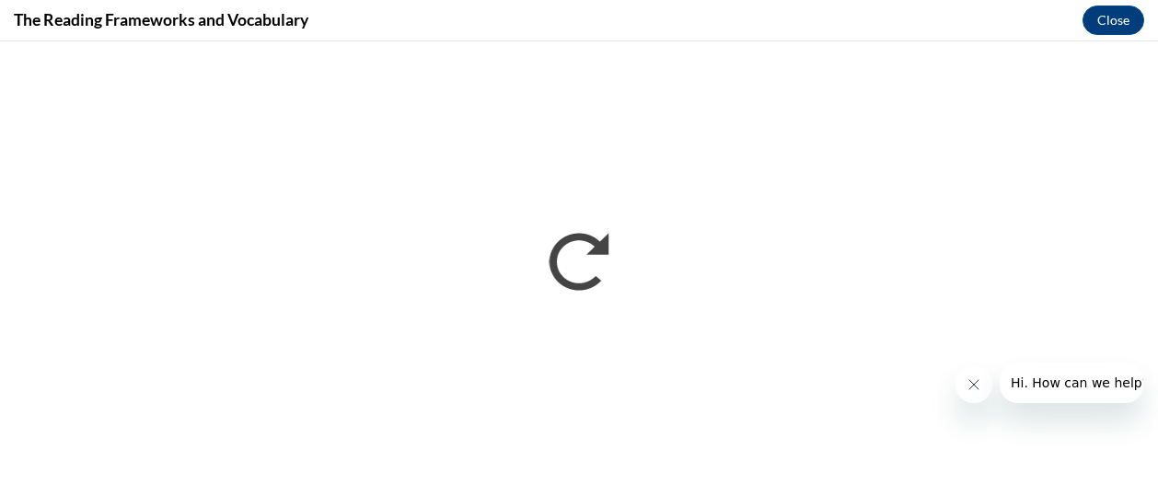
scroll to position [0, 0]
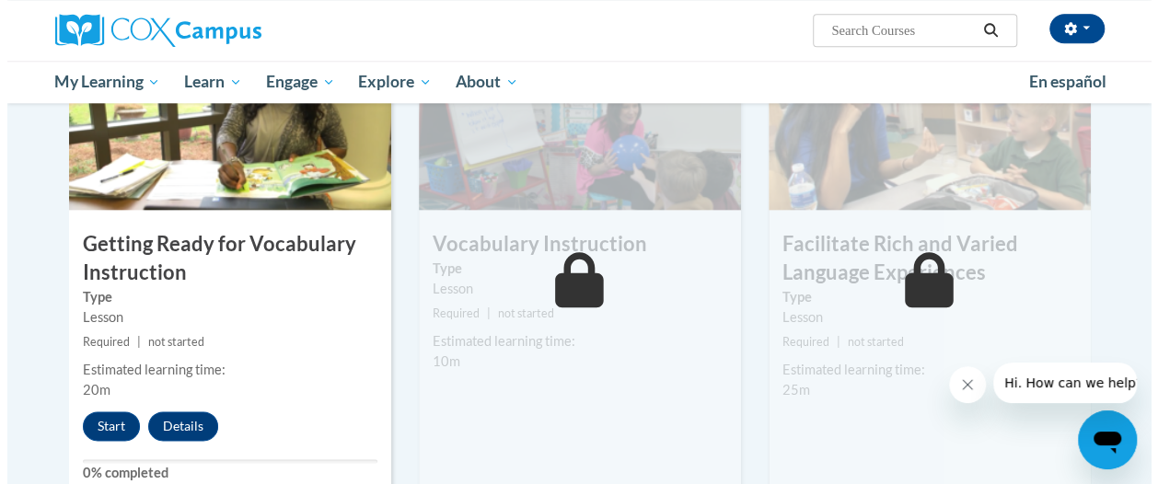
scroll to position [972, 0]
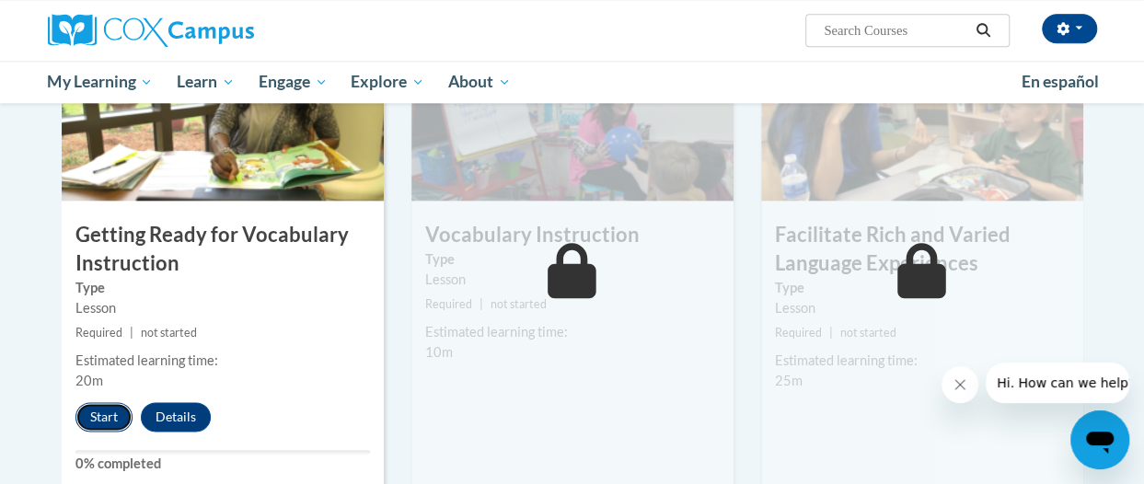
click at [96, 410] on button "Start" at bounding box center [103, 416] width 57 height 29
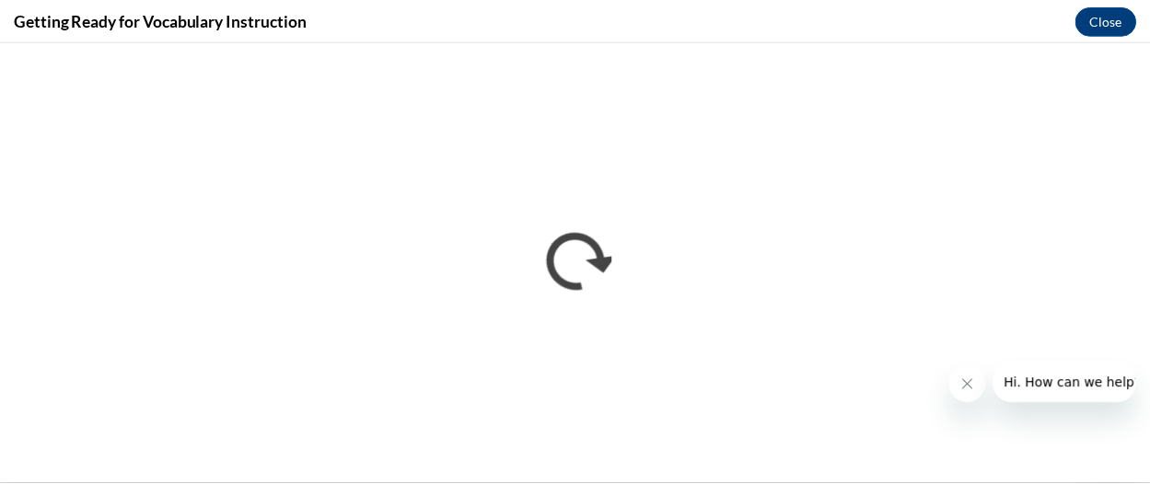
scroll to position [0, 0]
click at [977, 381] on icon "Close message from company" at bounding box center [978, 384] width 15 height 15
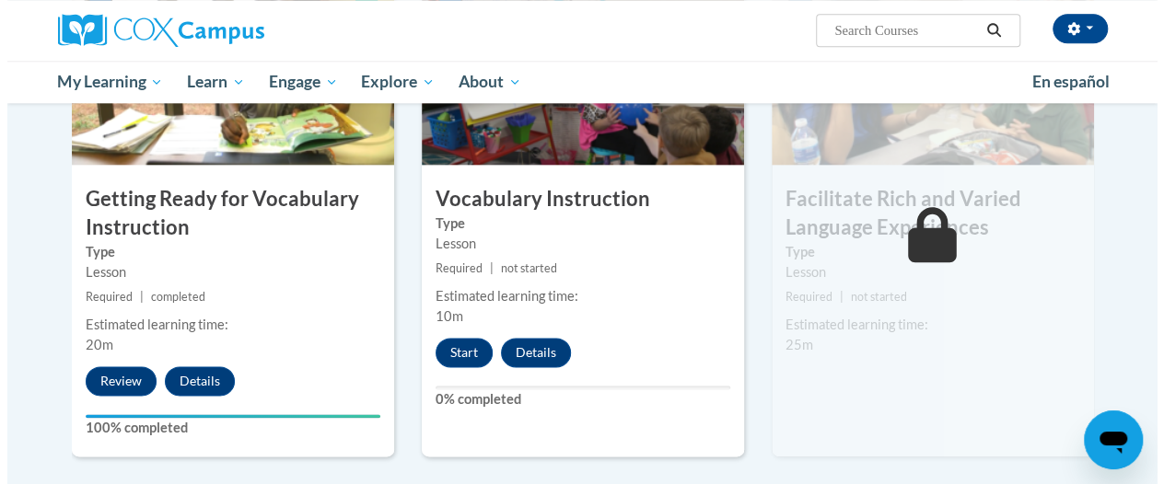
scroll to position [1020, 0]
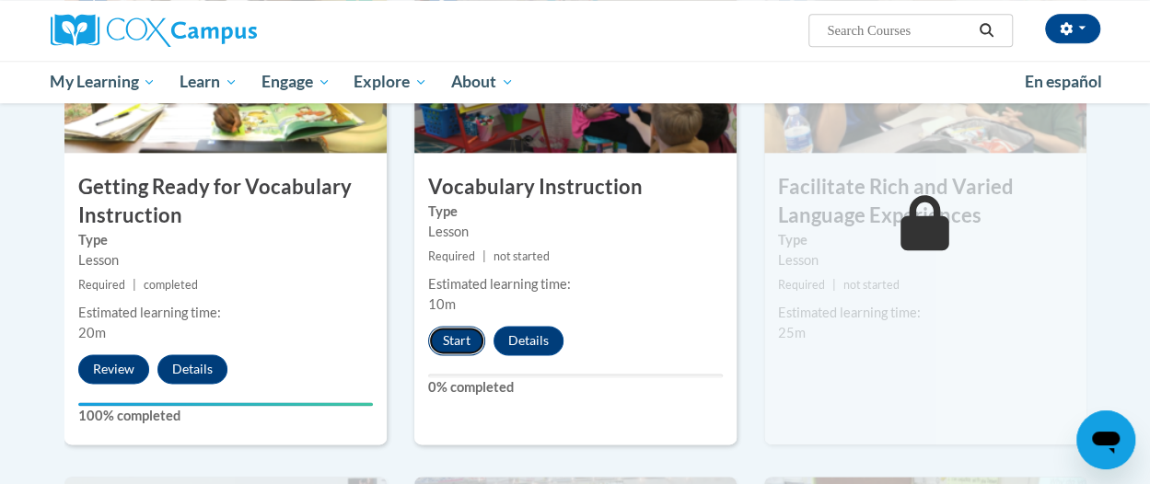
click at [452, 335] on button "Start" at bounding box center [456, 340] width 57 height 29
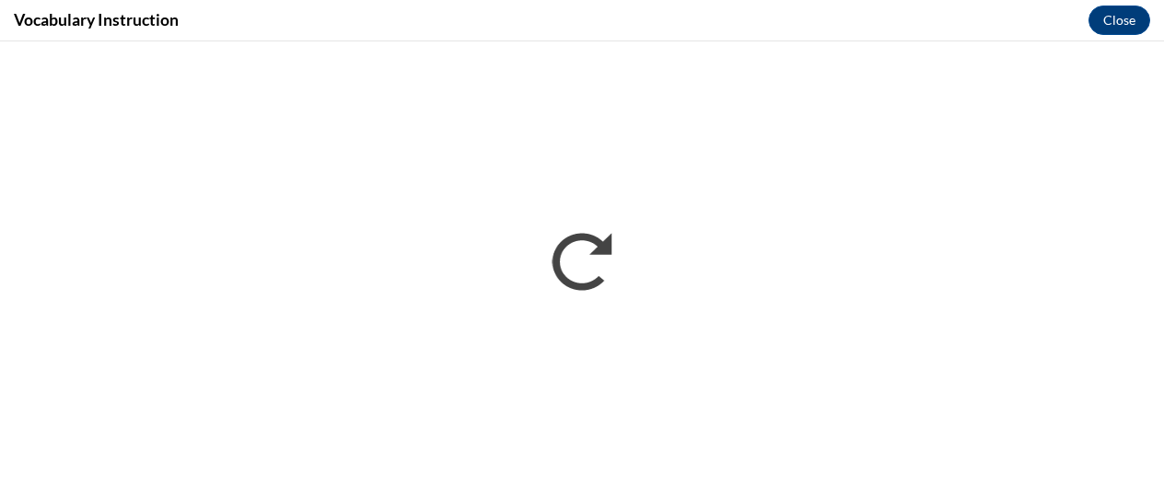
scroll to position [0, 0]
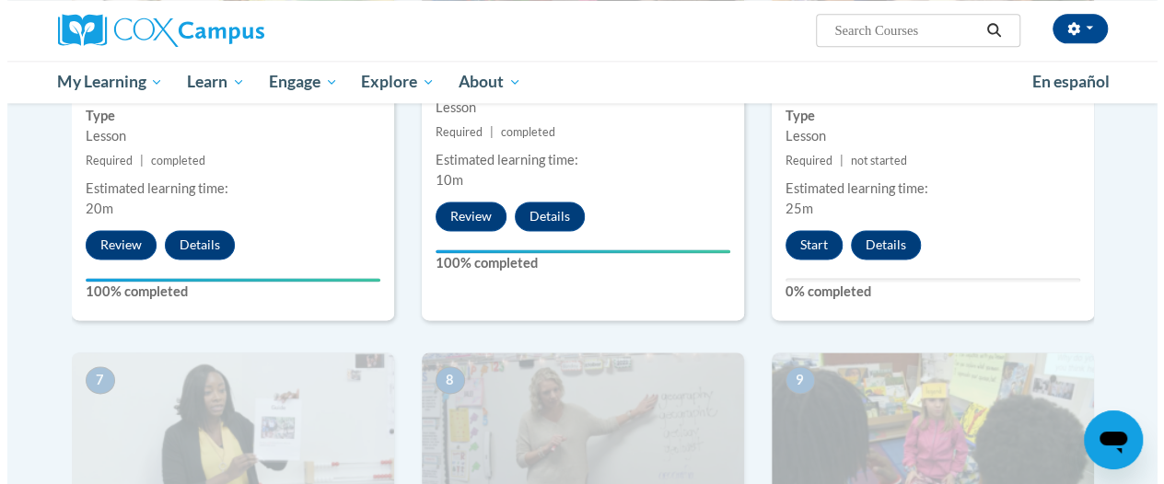
scroll to position [1100, 0]
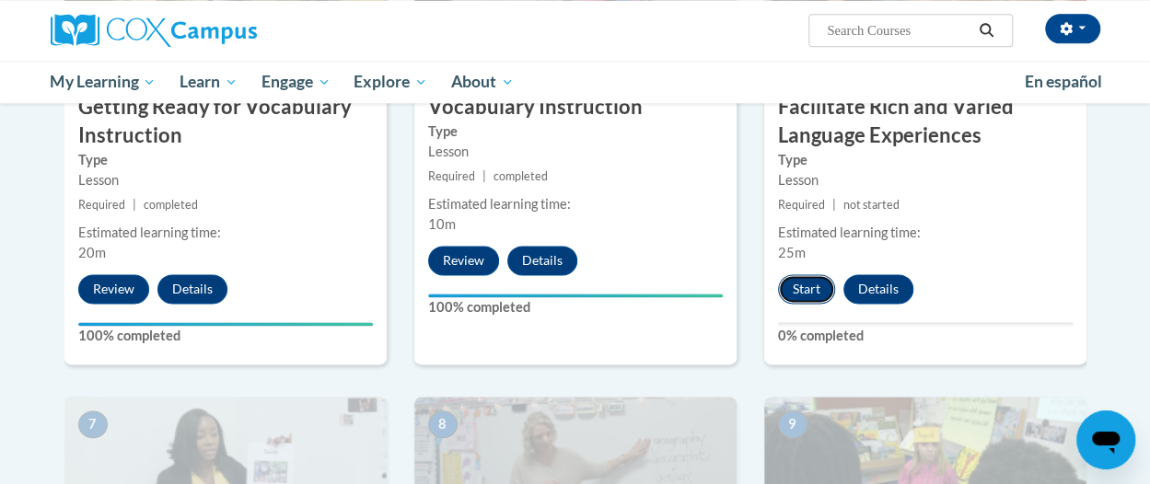
click at [816, 279] on button "Start" at bounding box center [806, 288] width 57 height 29
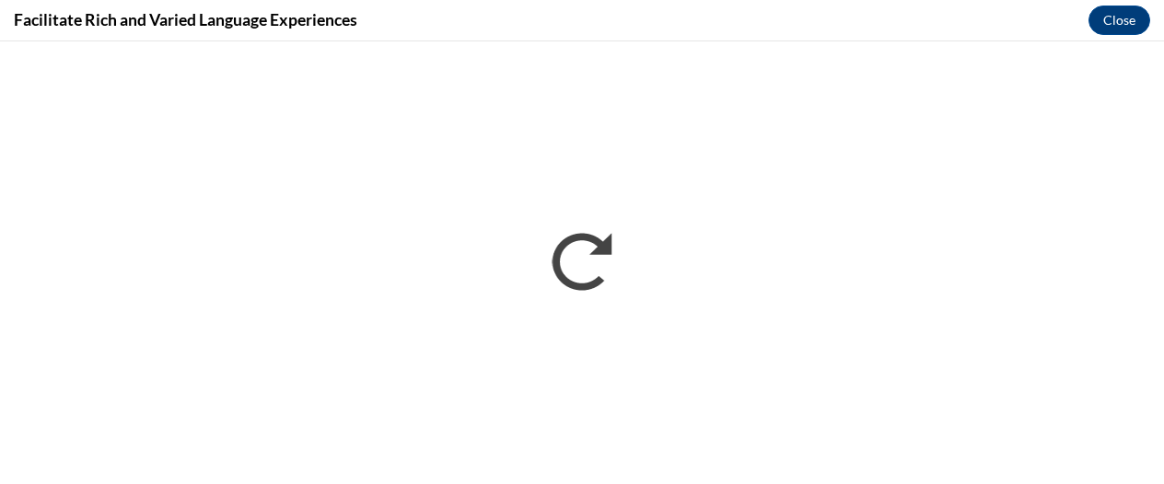
scroll to position [0, 0]
